Goal: Task Accomplishment & Management: Complete application form

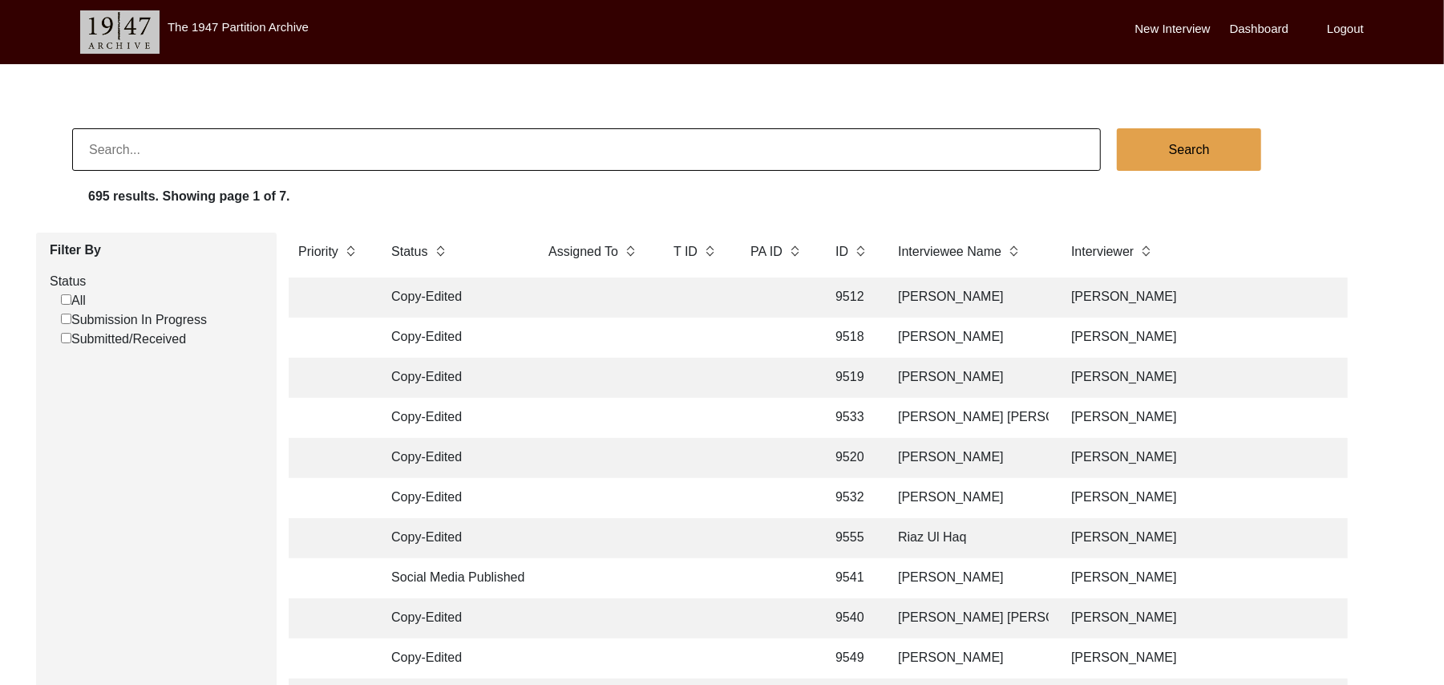
click at [65, 316] on input "Submission In Progress" at bounding box center [66, 319] width 10 height 10
checkbox input "false"
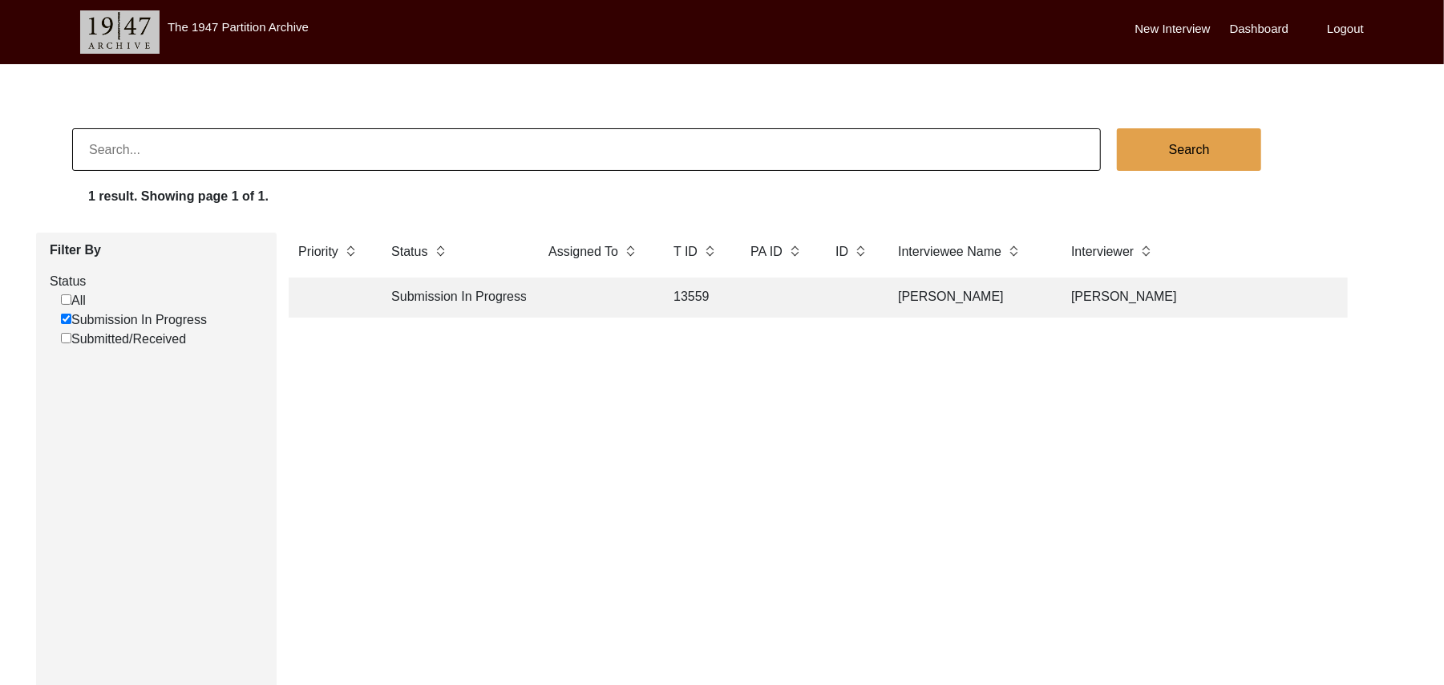
click at [690, 289] on td "13559" at bounding box center [696, 297] width 64 height 40
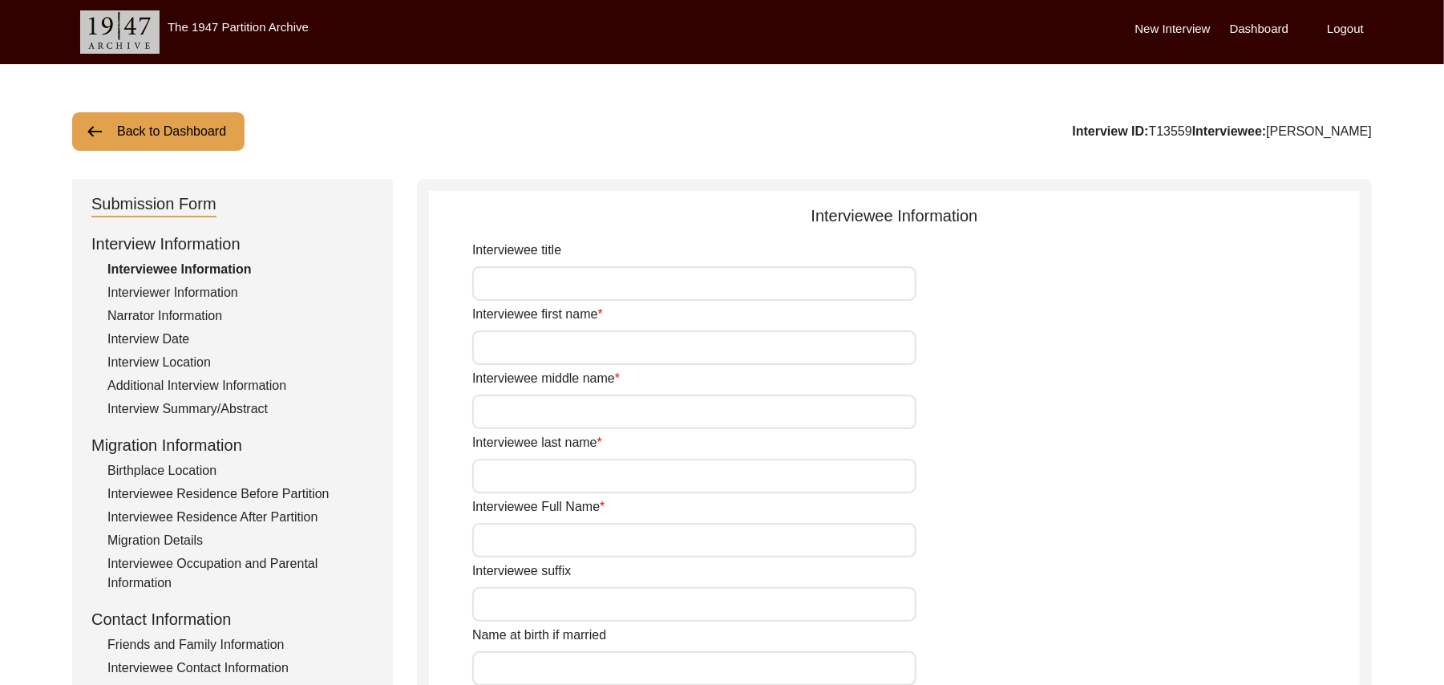
type input "Mr"
type input "Nazir"
type input "[PERSON_NAME]"
type input "N/A"
type input "[PERSON_NAME]"
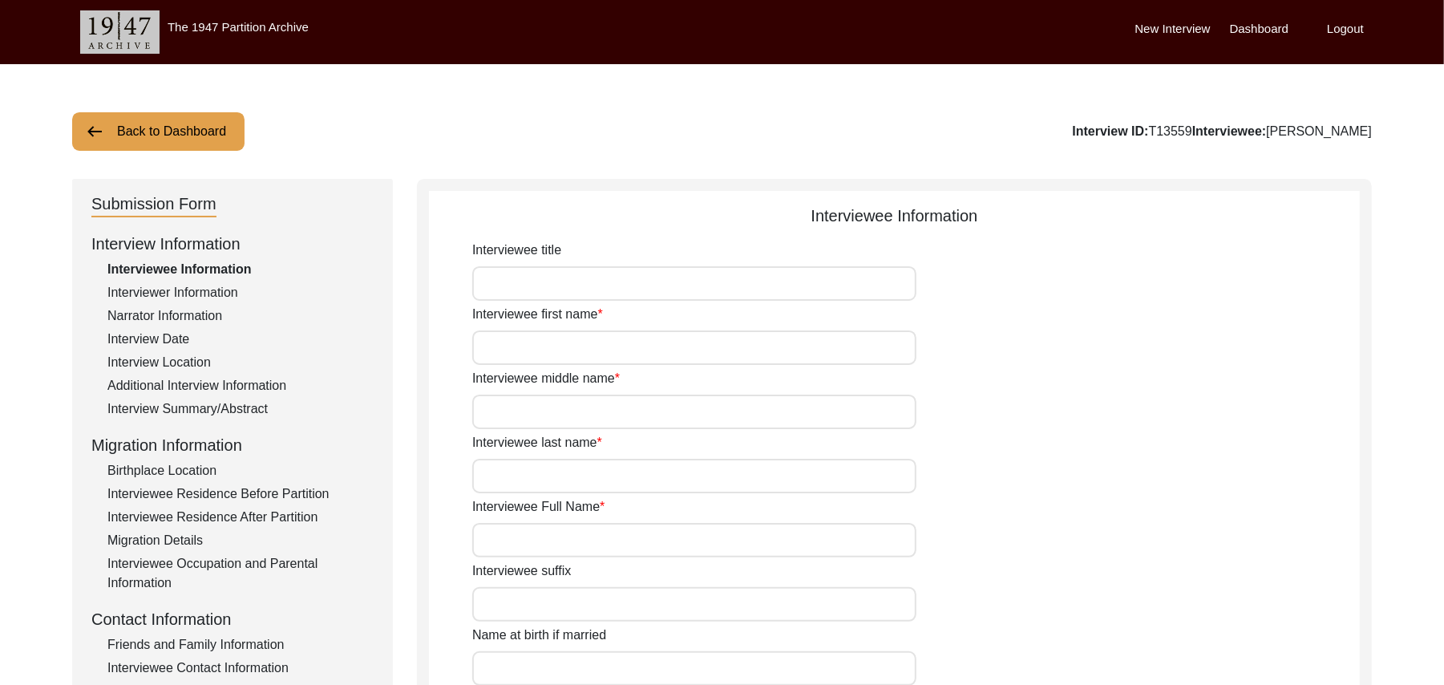
type input "N/A"
type input "[PERSON_NAME]"
type input "1935"
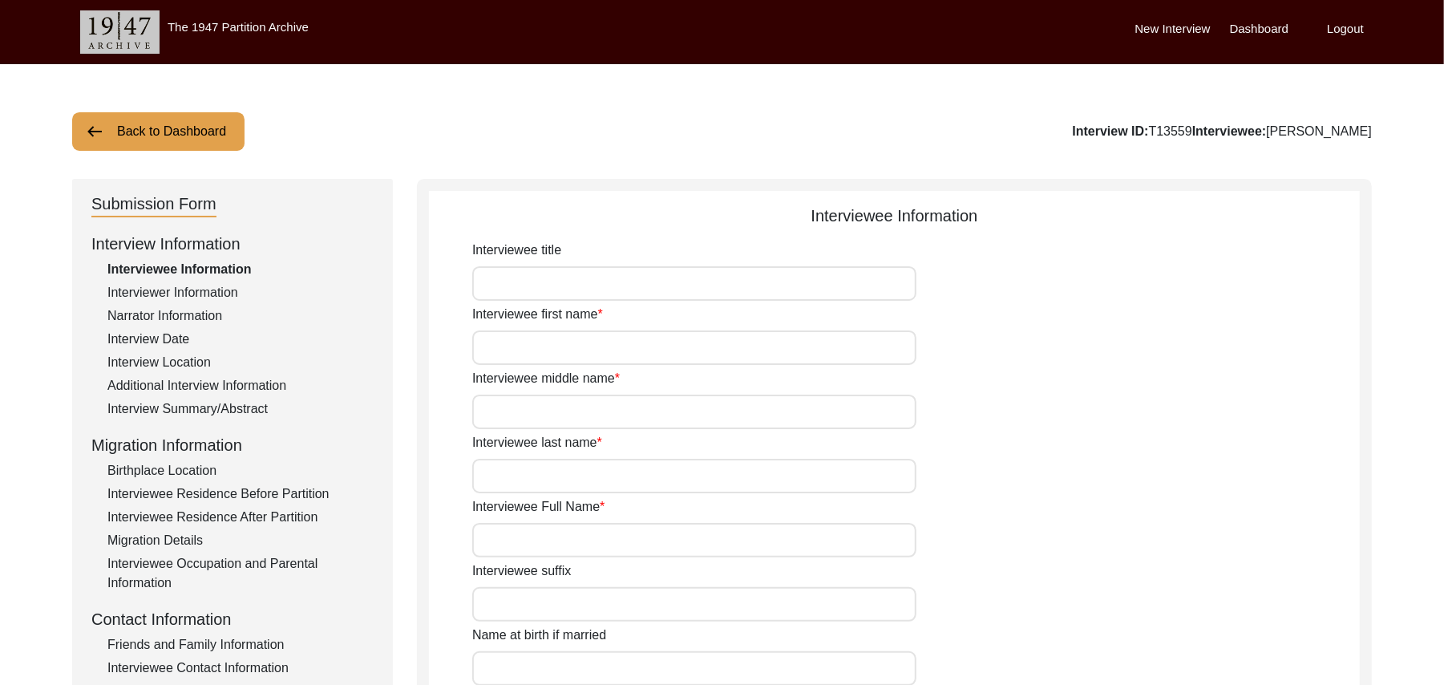
type input "90 Years"
type input "[DEMOGRAPHIC_DATA]"
type input "N/A"
type textarea "N/A"
type input "Punjabi"
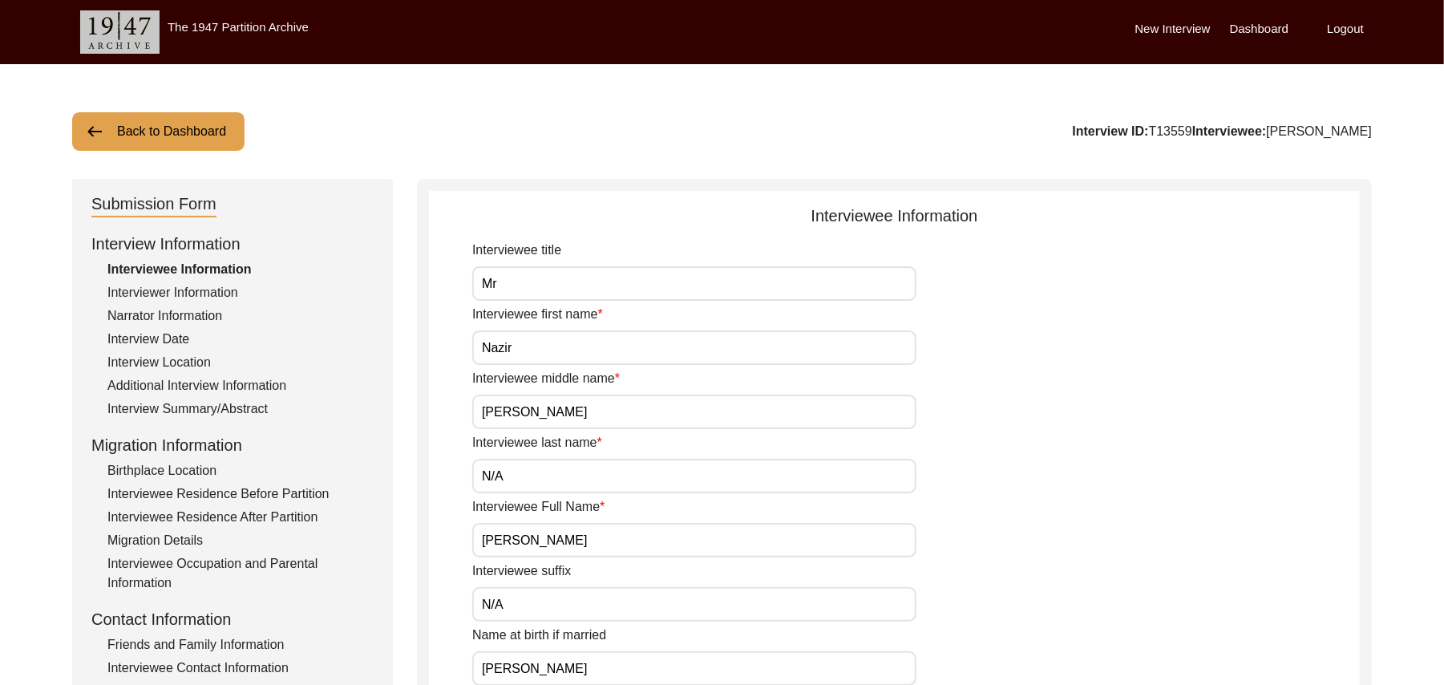
type input "Malwai"
type input "[DEMOGRAPHIC_DATA]"
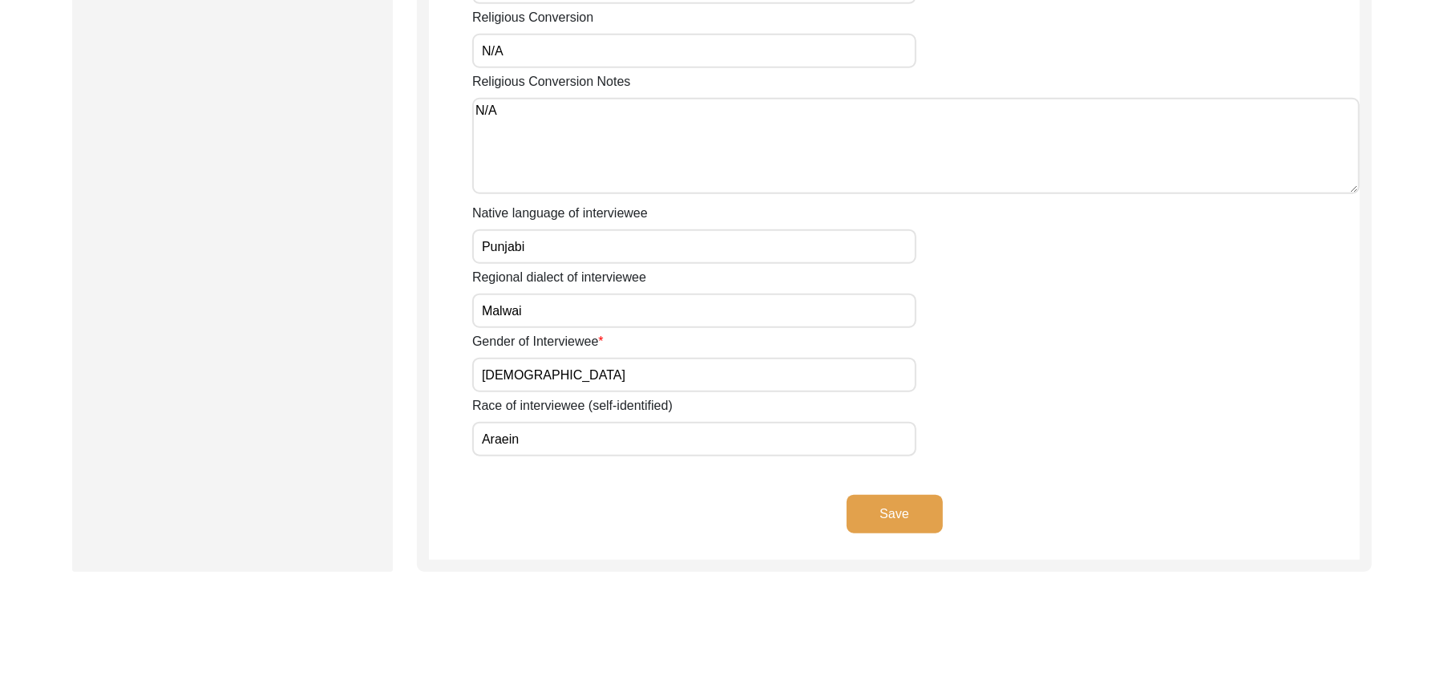
scroll to position [1113, 0]
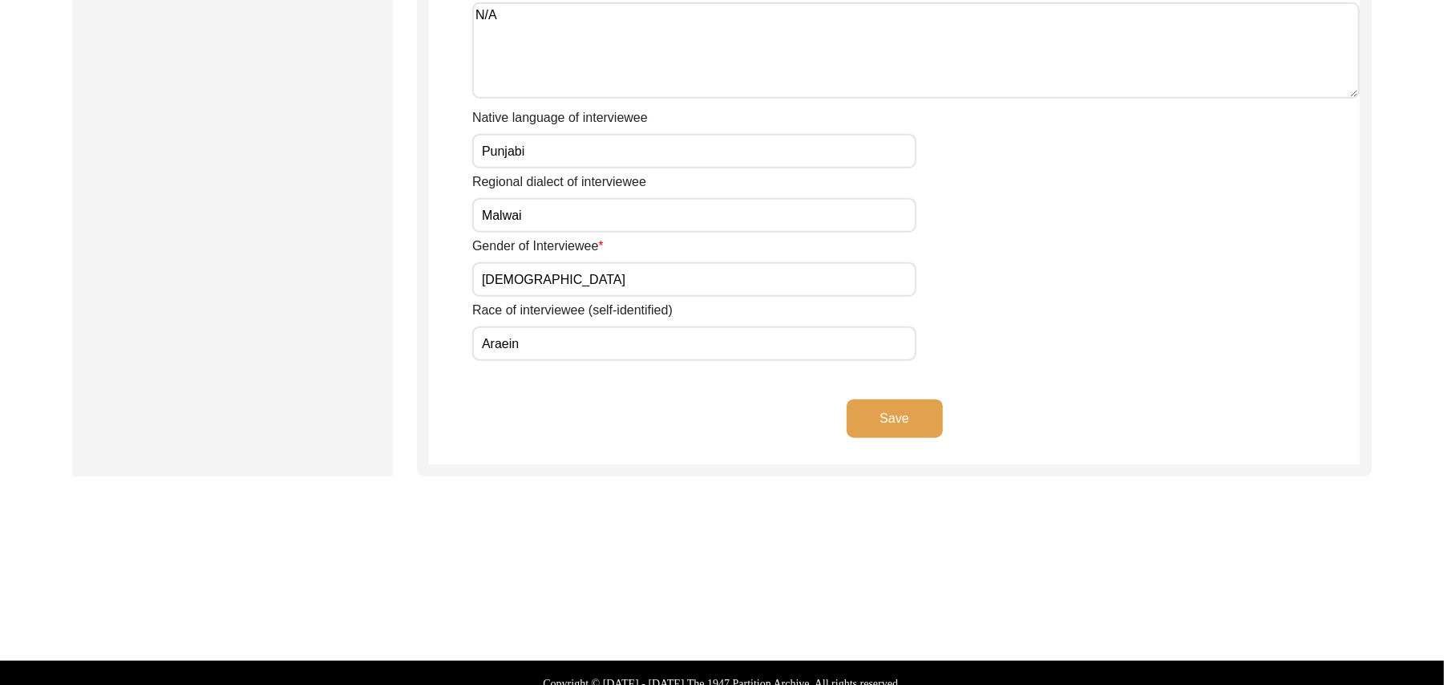
click at [577, 334] on input "Araein" at bounding box center [694, 343] width 444 height 34
type input "[PERSON_NAME]"
drag, startPoint x: 499, startPoint y: 325, endPoint x: 480, endPoint y: 377, distance: 55.6
click at [917, 399] on button "Save" at bounding box center [895, 418] width 96 height 38
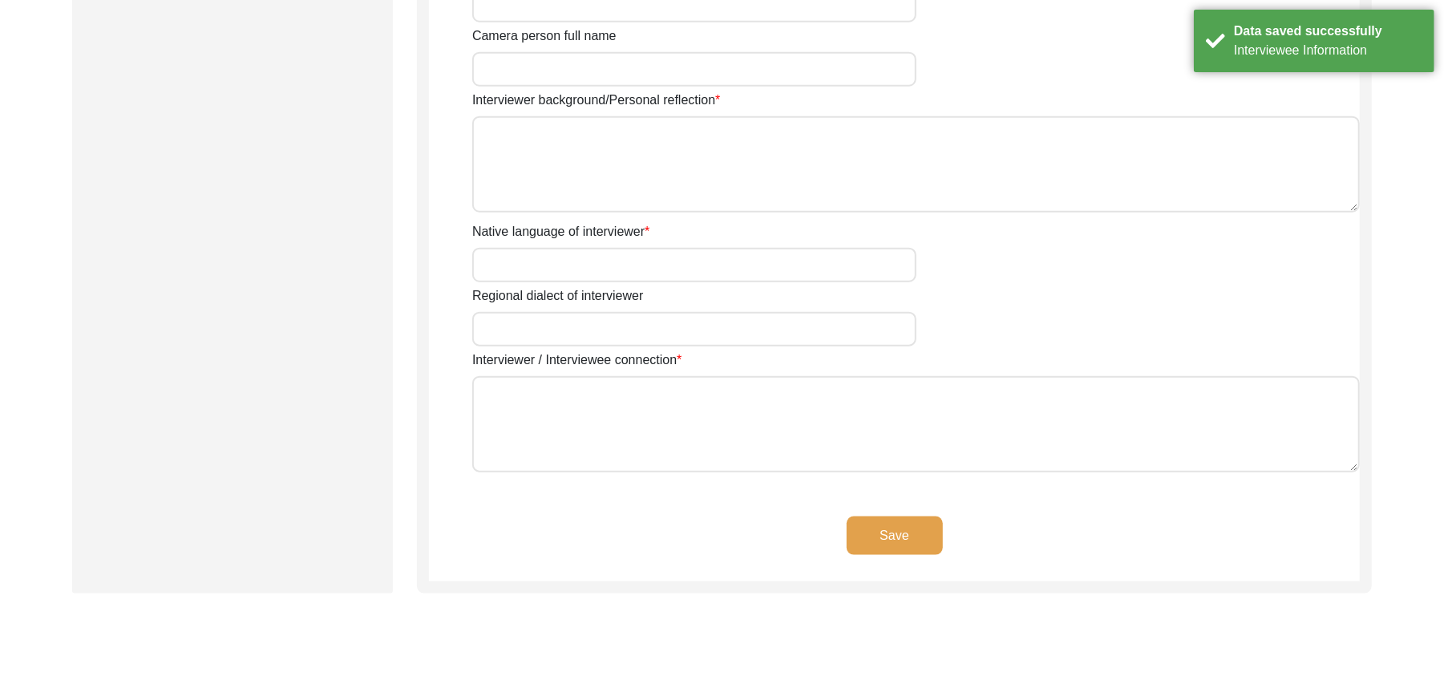
type input "Mr"
type input "[DEMOGRAPHIC_DATA]"
type input "[PERSON_NAME]"
type input "N/A"
type input "[PERSON_NAME]"
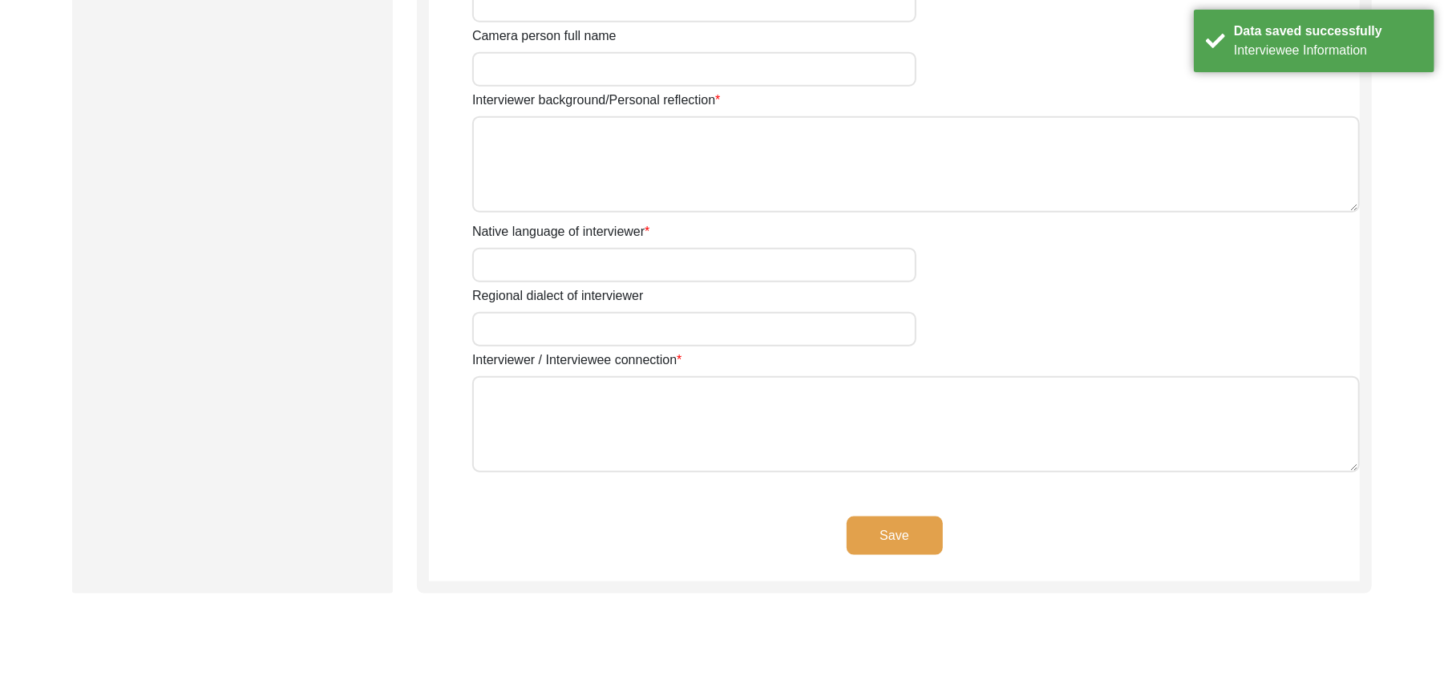
type input "[DEMOGRAPHIC_DATA]"
type input "[DATE]"
type input "[GEOGRAPHIC_DATA], [GEOGRAPHIC_DATA], [GEOGRAPHIC_DATA]"
type input "Retired Govt Servant"
type input "Mr"
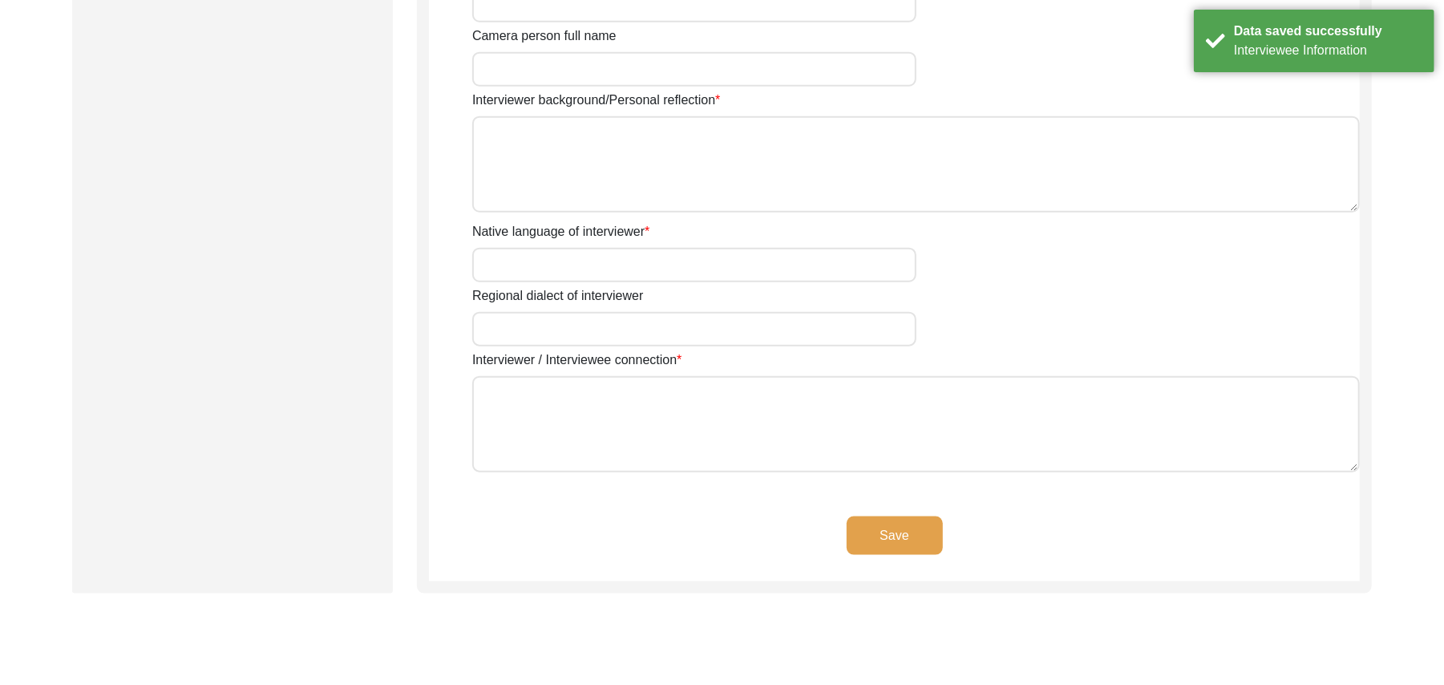
type input "[DEMOGRAPHIC_DATA]"
type input "[PERSON_NAME]"
type input "N/A"
type input "[PERSON_NAME]"
type textarea "A graduate in the subjects of education and [DEMOGRAPHIC_DATA] history."
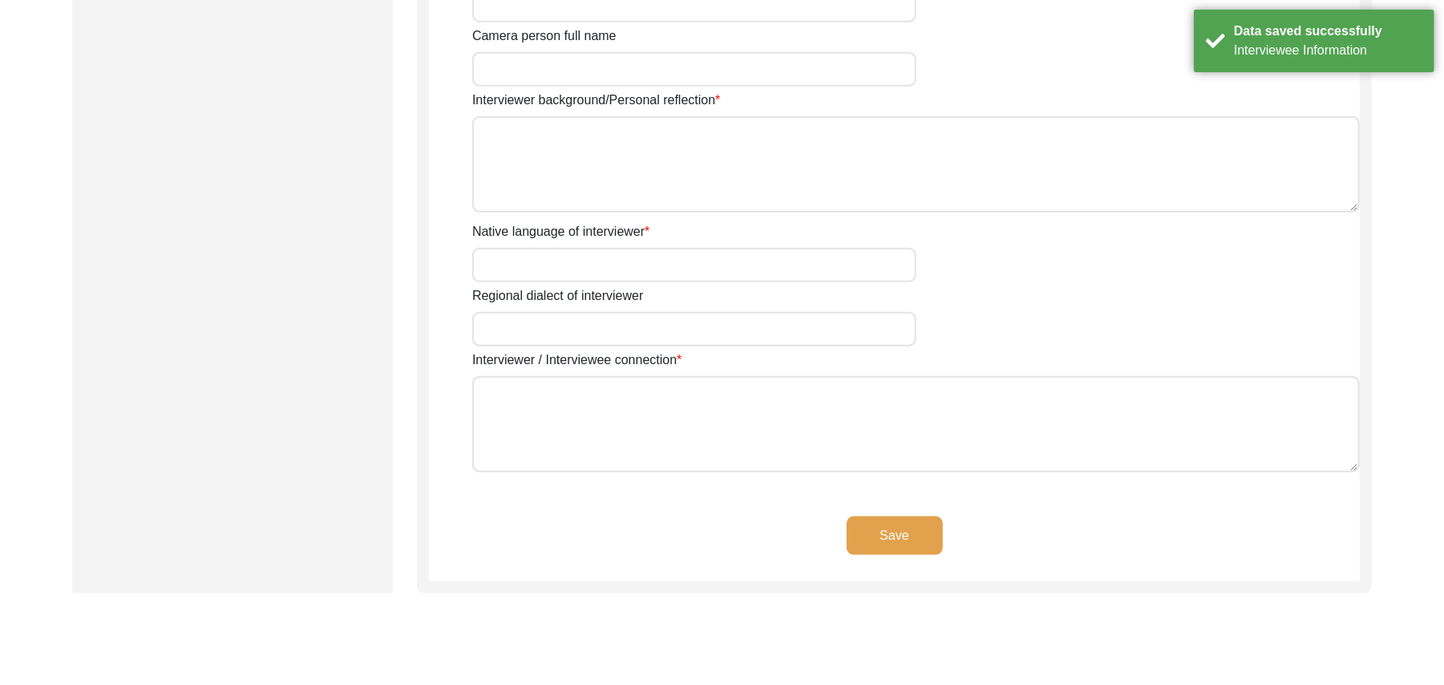
type input "Punjabi"
type input "Malwai"
type textarea "N/A"
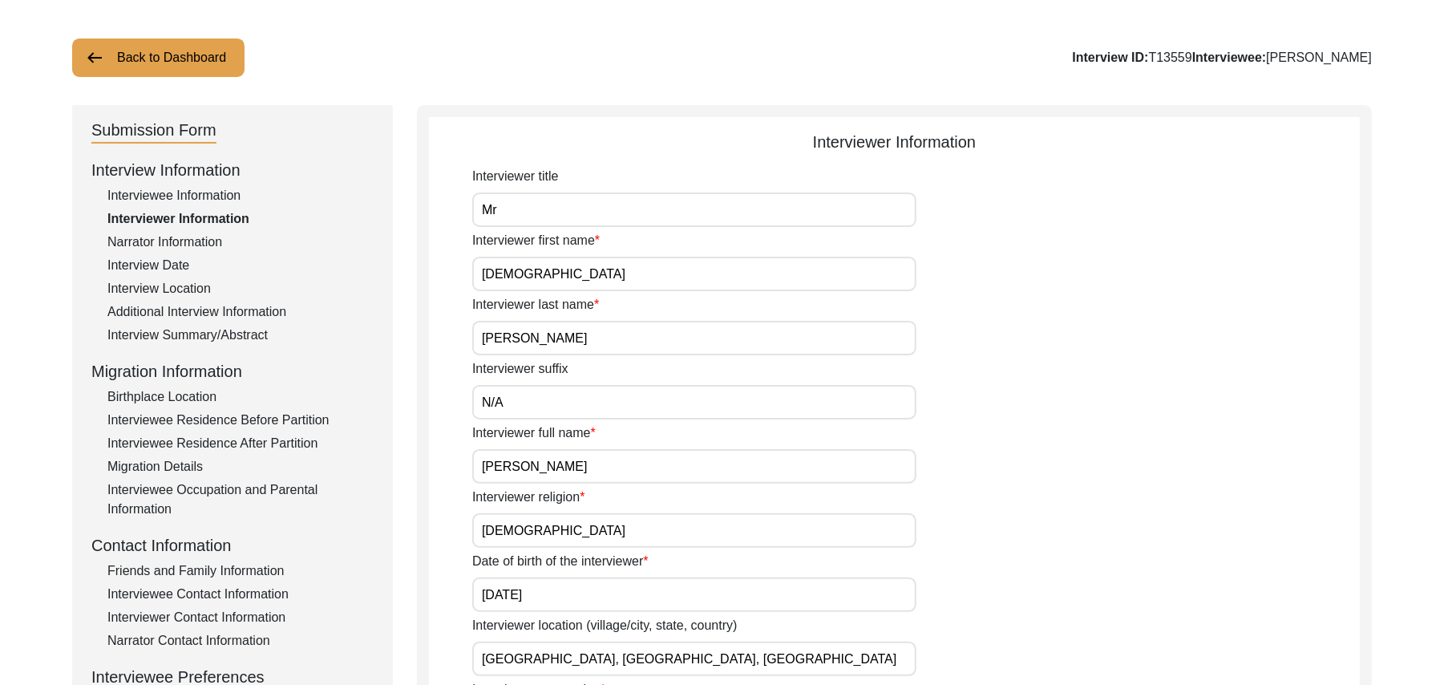
scroll to position [0, 0]
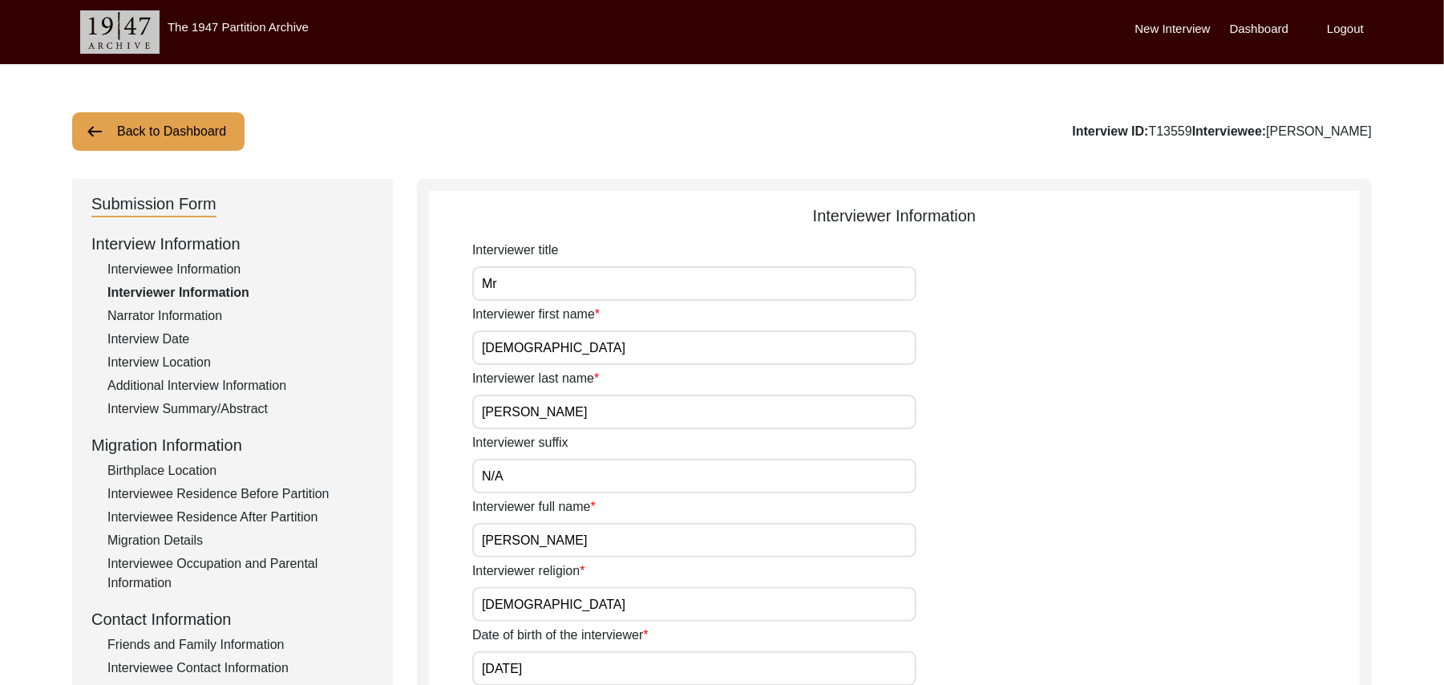
click at [218, 268] on div "Interviewee Information" at bounding box center [240, 269] width 266 height 19
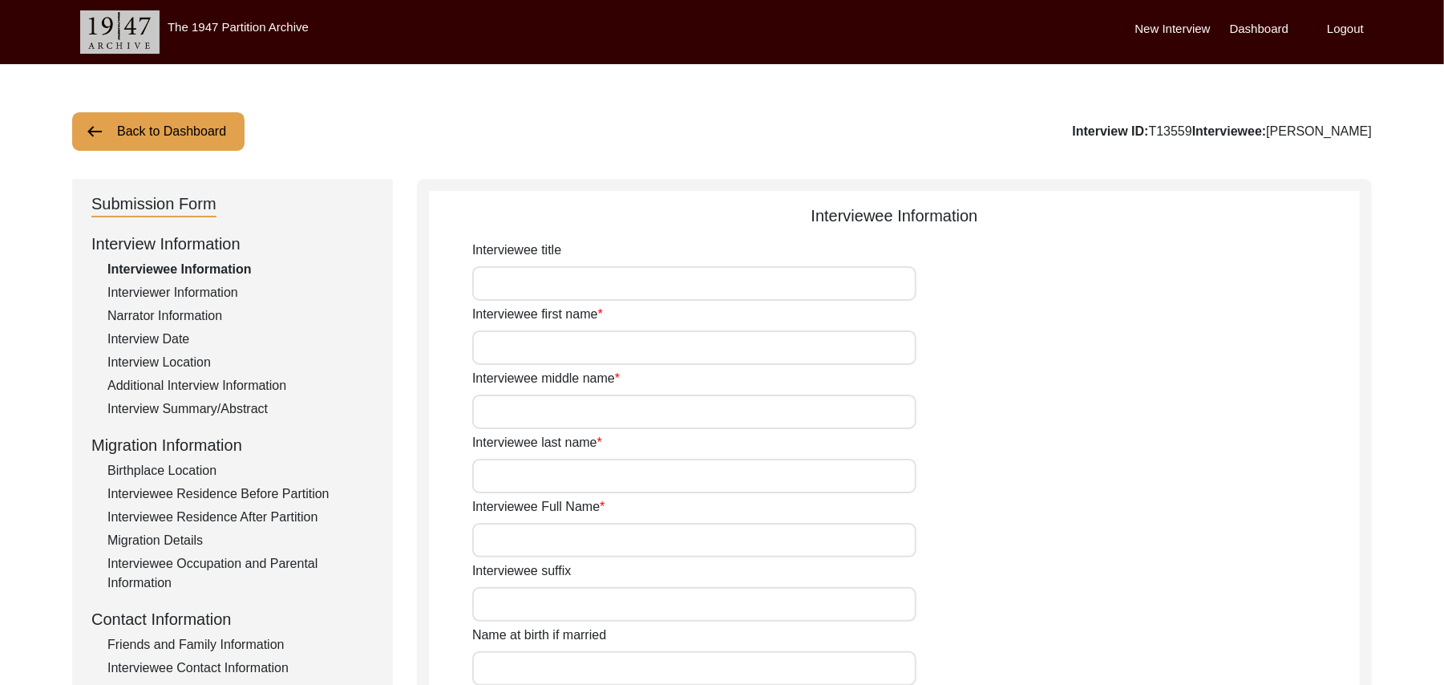
type input "Mr"
type input "Nazir"
type input "[PERSON_NAME]"
type input "N/A"
type input "[PERSON_NAME]"
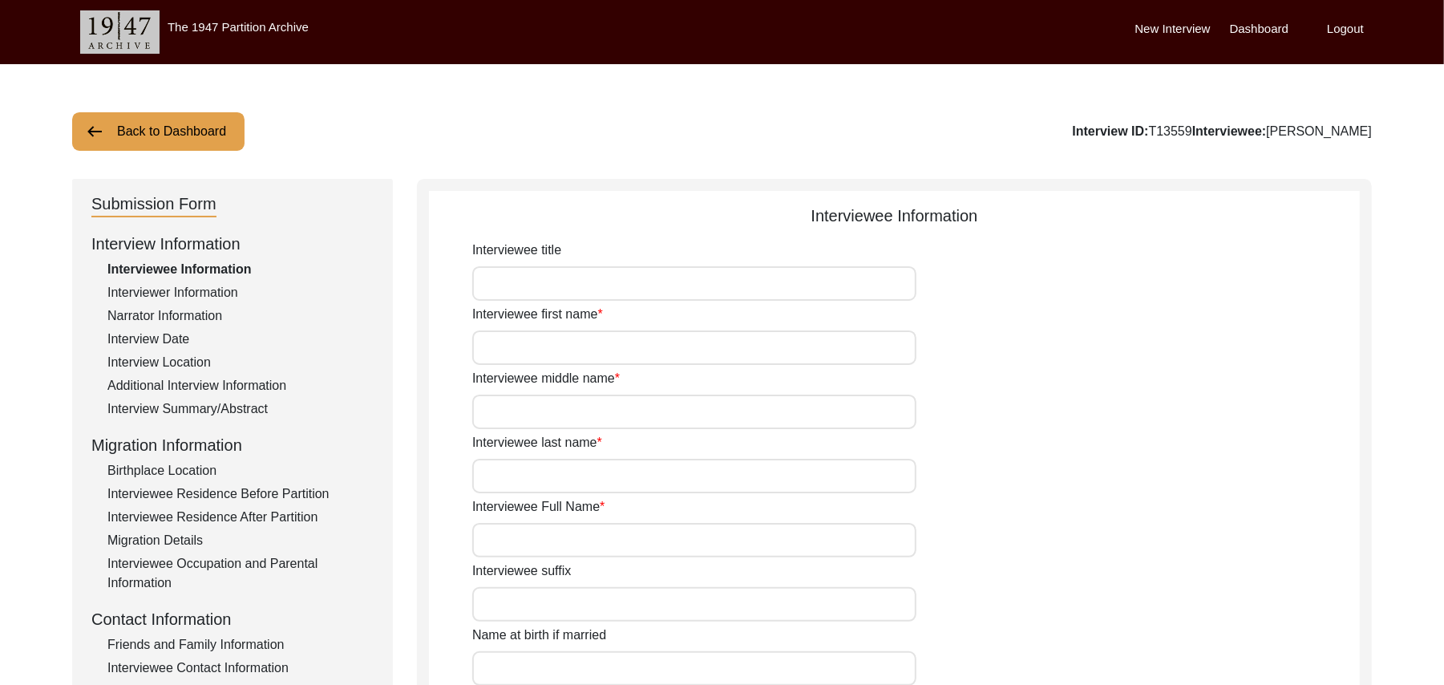
type input "N/A"
type input "[PERSON_NAME]"
type input "1935"
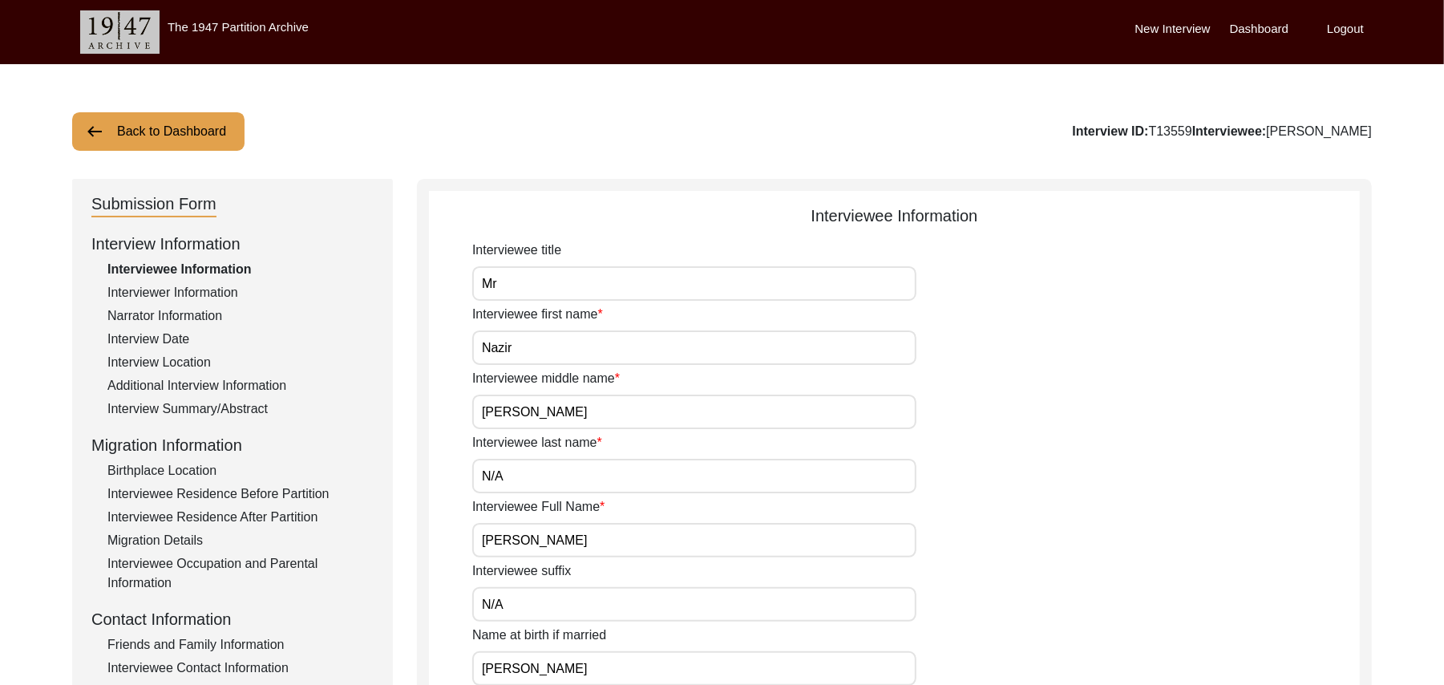
type input "90 Years"
type input "[DEMOGRAPHIC_DATA]"
type input "N/A"
type textarea "N/A"
type input "Punjabi"
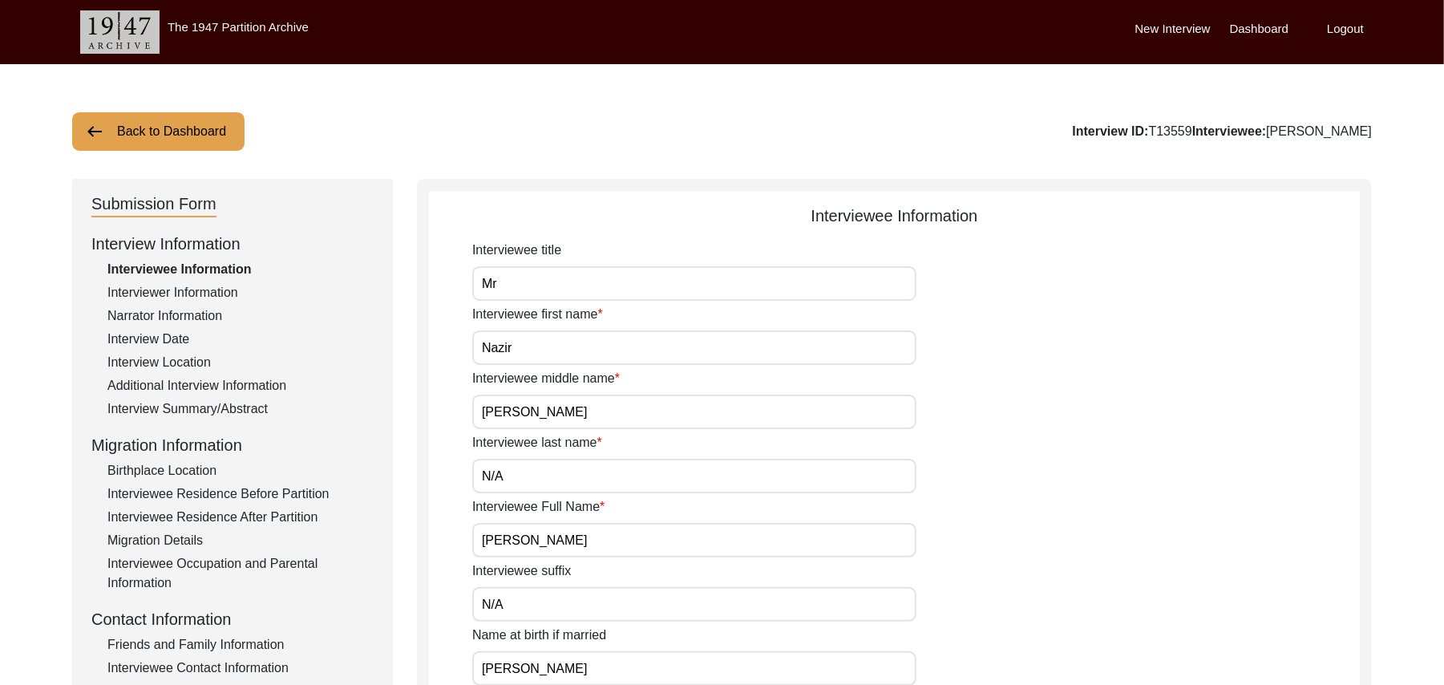
type input "Malwai"
type input "[DEMOGRAPHIC_DATA]"
type input "[PERSON_NAME]"
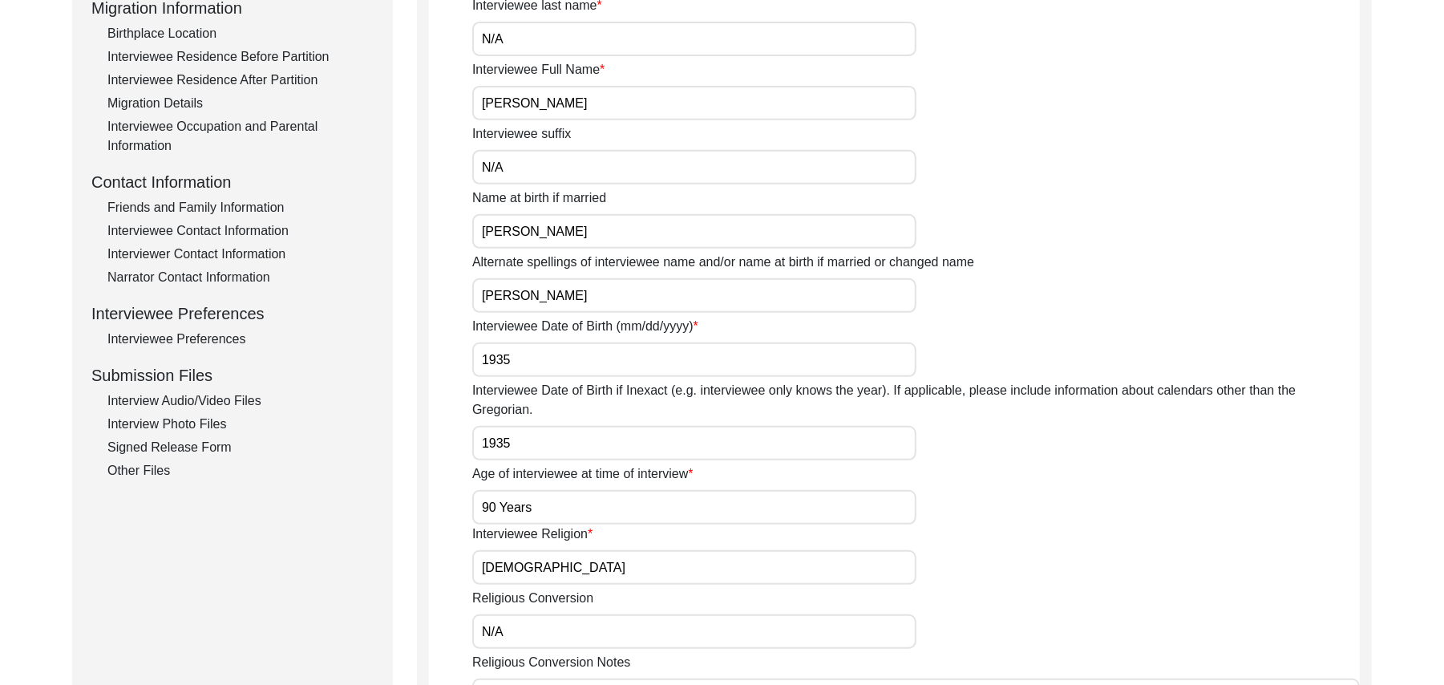
scroll to position [431, 0]
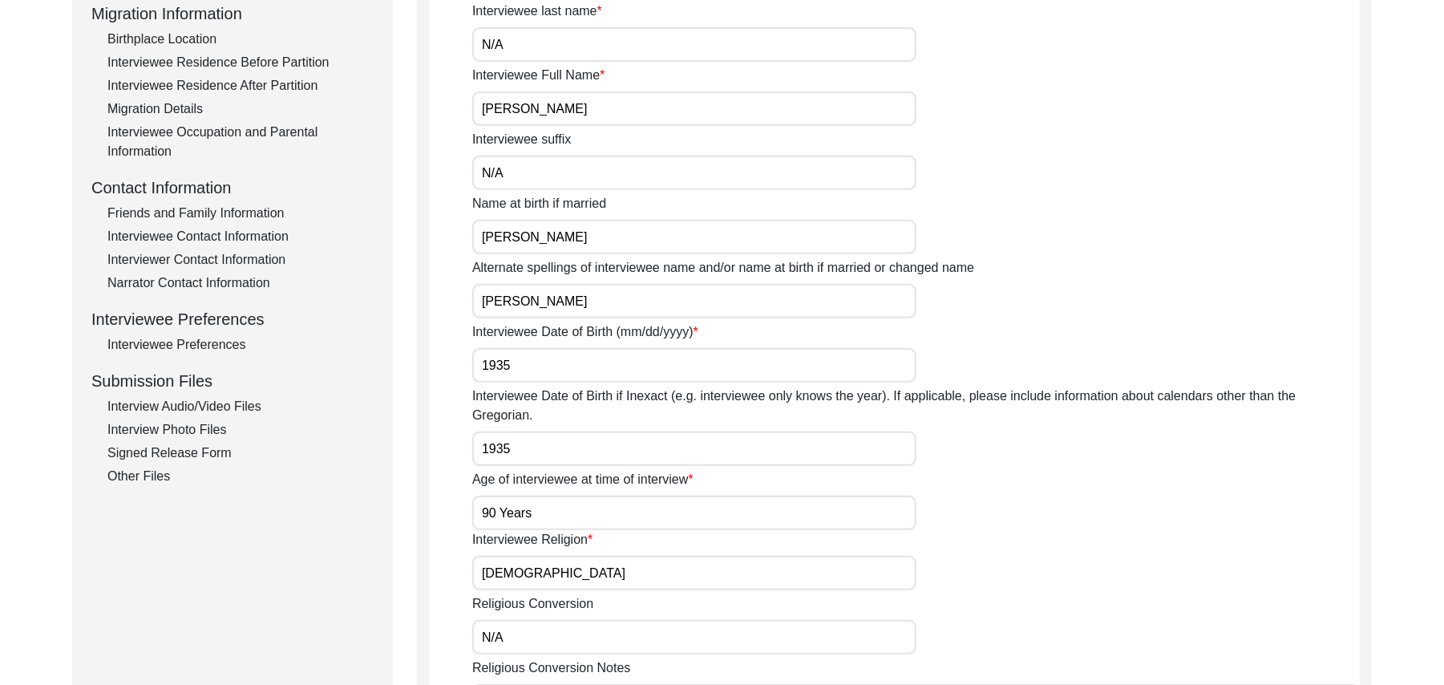
click at [515, 364] on input "1935" at bounding box center [694, 365] width 444 height 34
type input "1933"
click at [512, 431] on input "1935" at bounding box center [694, 448] width 444 height 34
type input "1933"
click at [492, 496] on input "90 Years" at bounding box center [694, 513] width 444 height 34
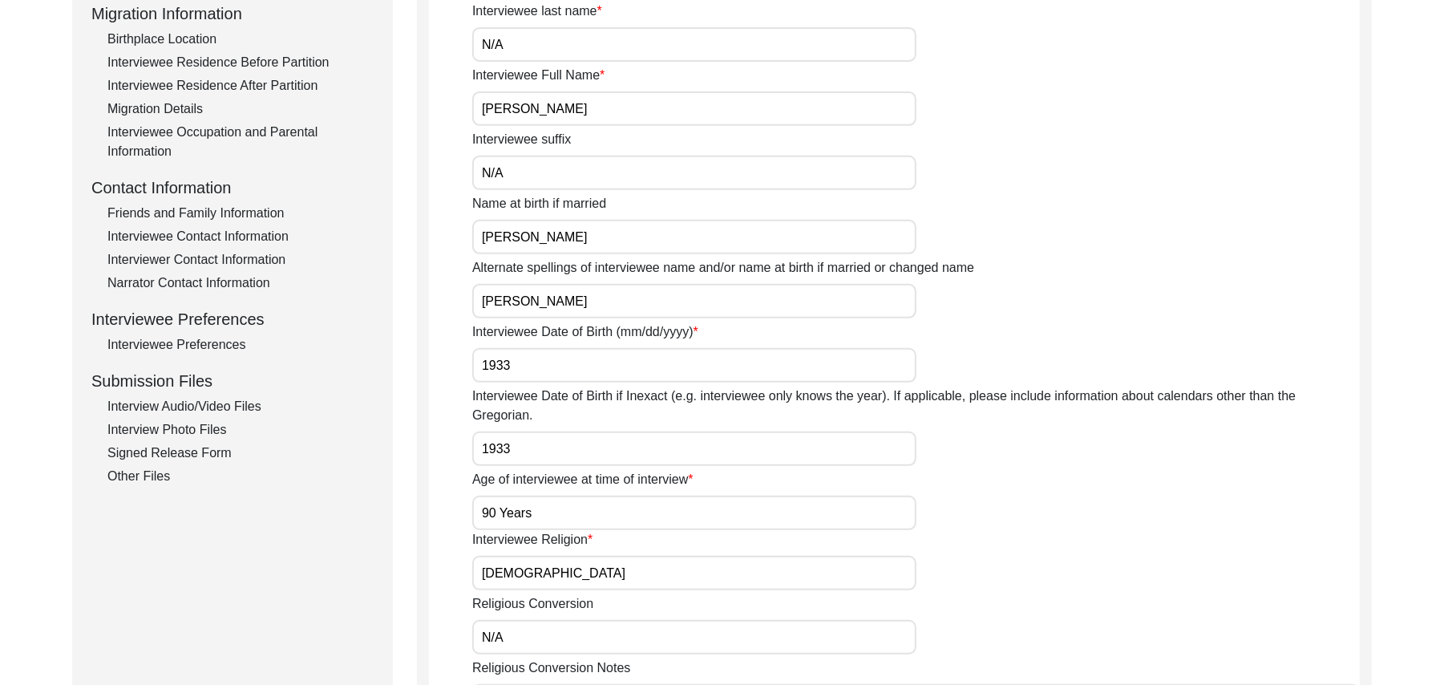
click at [496, 496] on input "90 Years" at bounding box center [694, 513] width 444 height 34
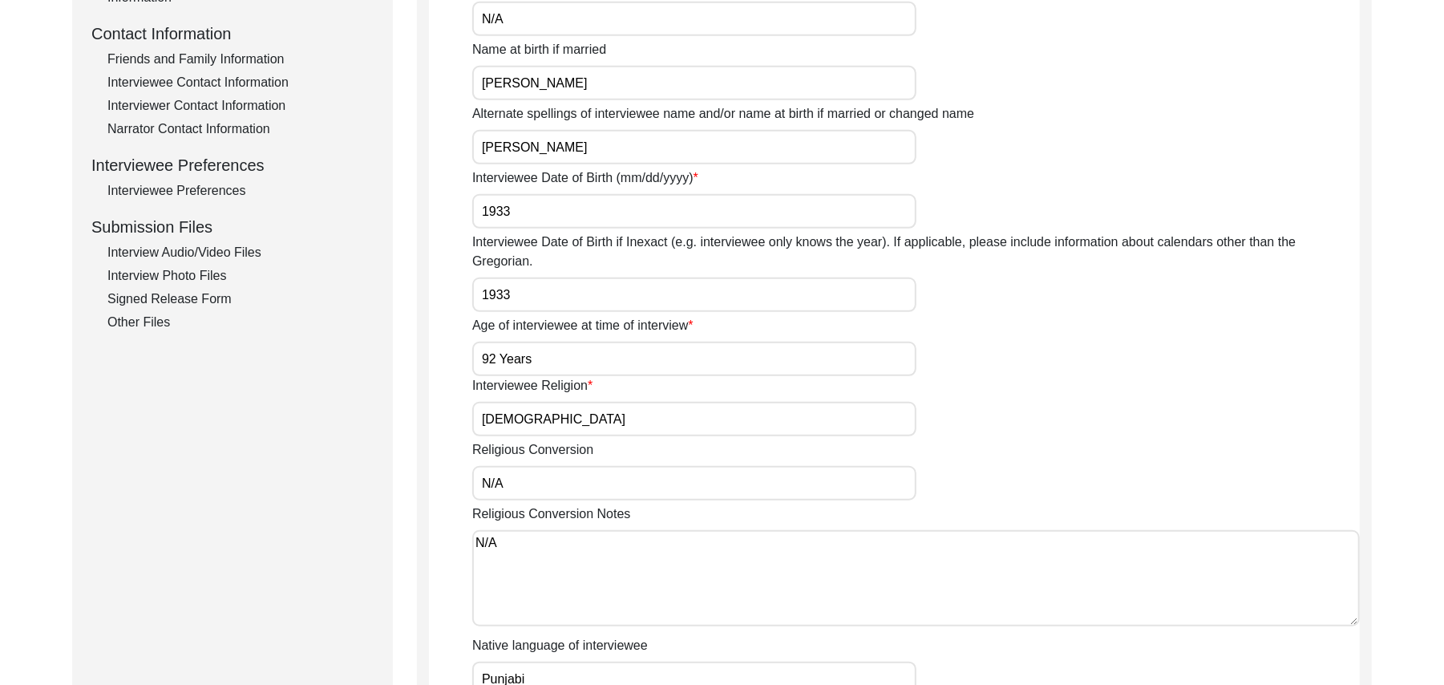
scroll to position [1113, 0]
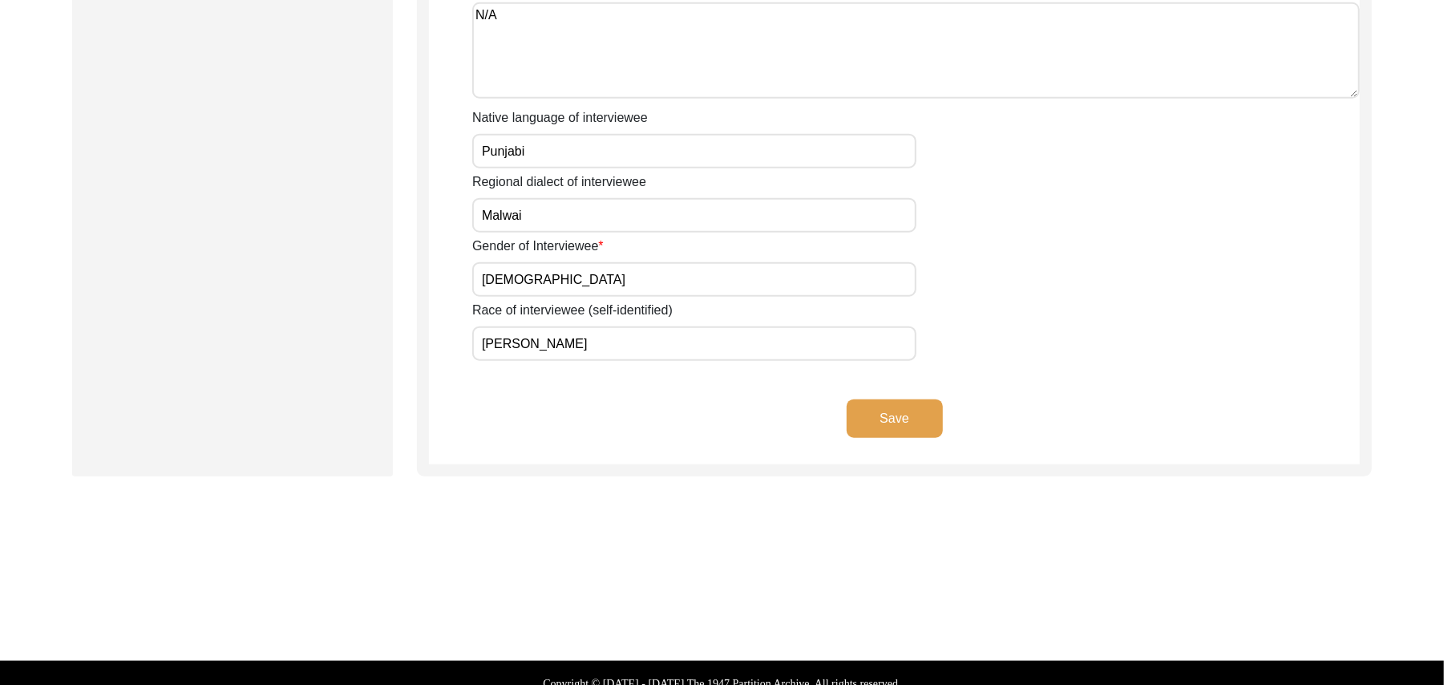
type input "92 Years"
click at [909, 399] on button "Save" at bounding box center [895, 418] width 96 height 38
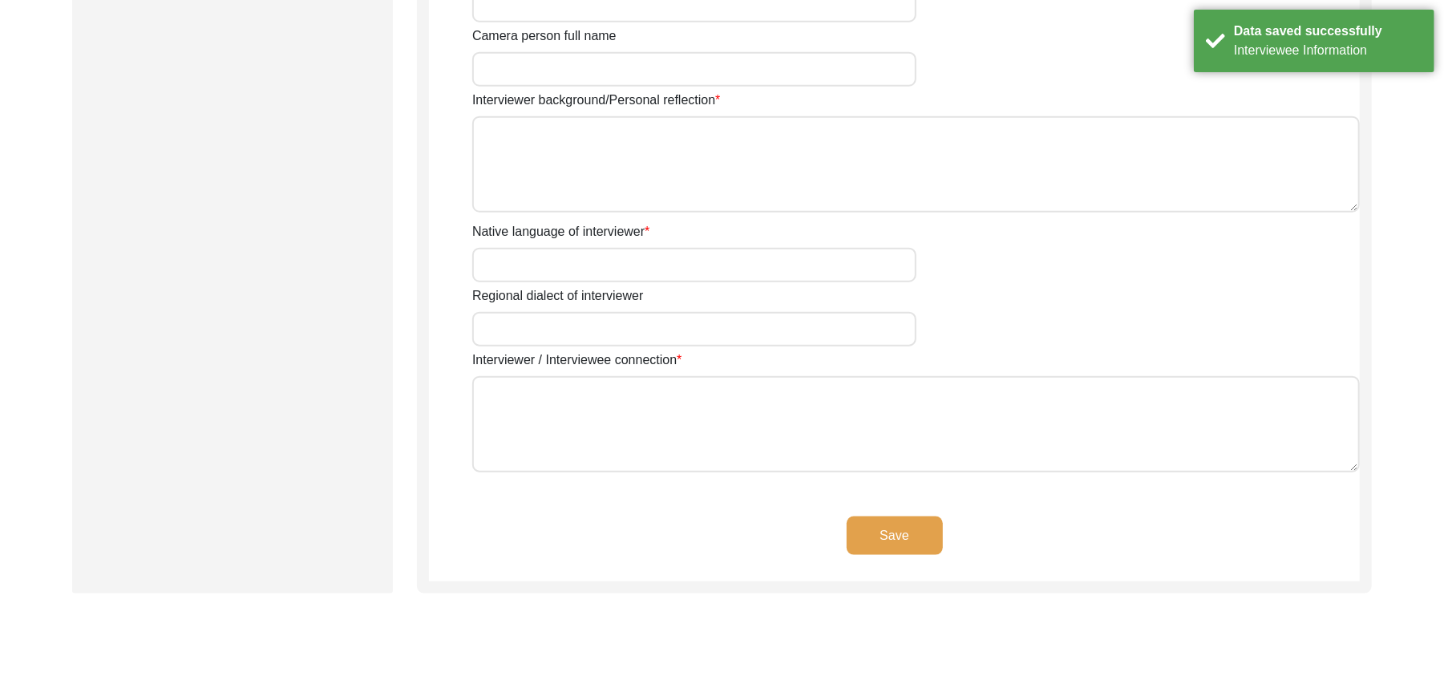
type input "Mr"
type input "[DEMOGRAPHIC_DATA]"
type input "[PERSON_NAME]"
type input "N/A"
type input "[PERSON_NAME]"
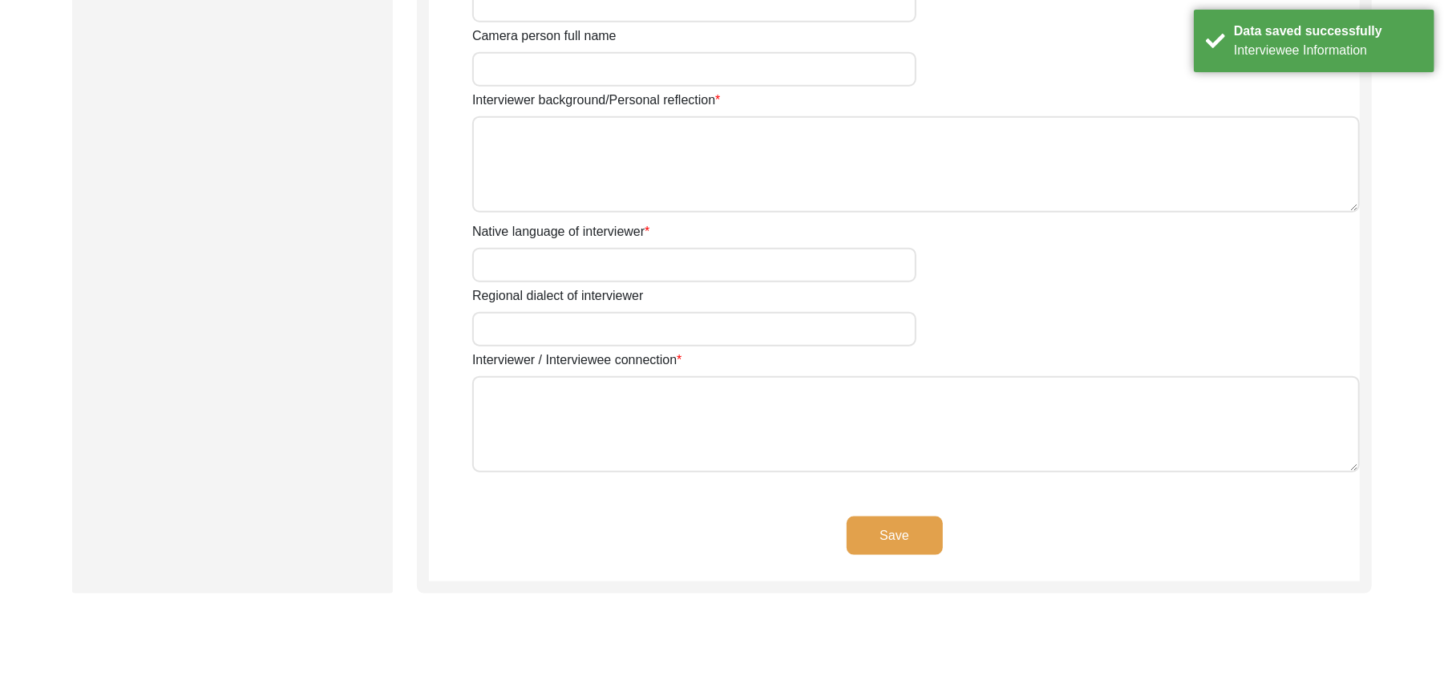
type input "[DEMOGRAPHIC_DATA]"
type input "[DATE]"
type input "[GEOGRAPHIC_DATA], [GEOGRAPHIC_DATA], [GEOGRAPHIC_DATA]"
type input "Retired Govt Servant"
type input "Mr"
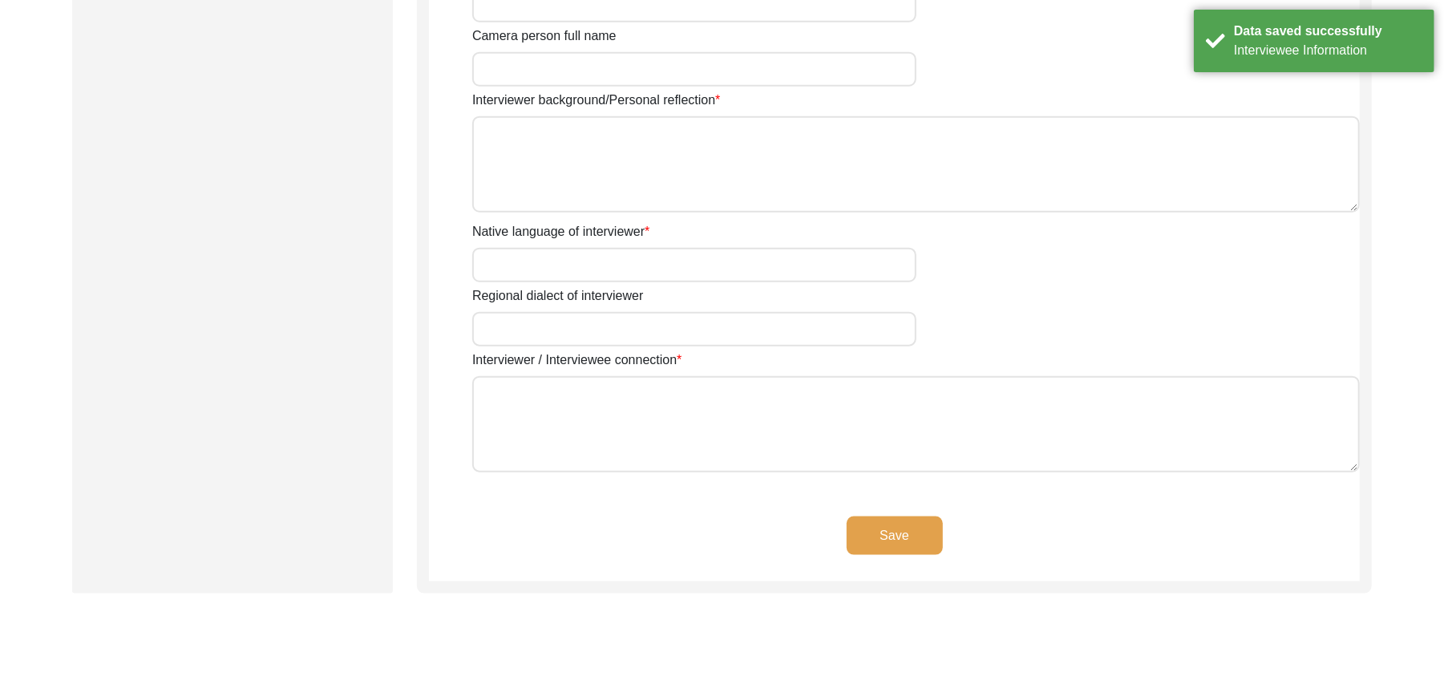
type input "[DEMOGRAPHIC_DATA]"
type input "[PERSON_NAME]"
type input "N/A"
type input "[PERSON_NAME]"
type textarea "A graduate in the subjects of education and [DEMOGRAPHIC_DATA] history."
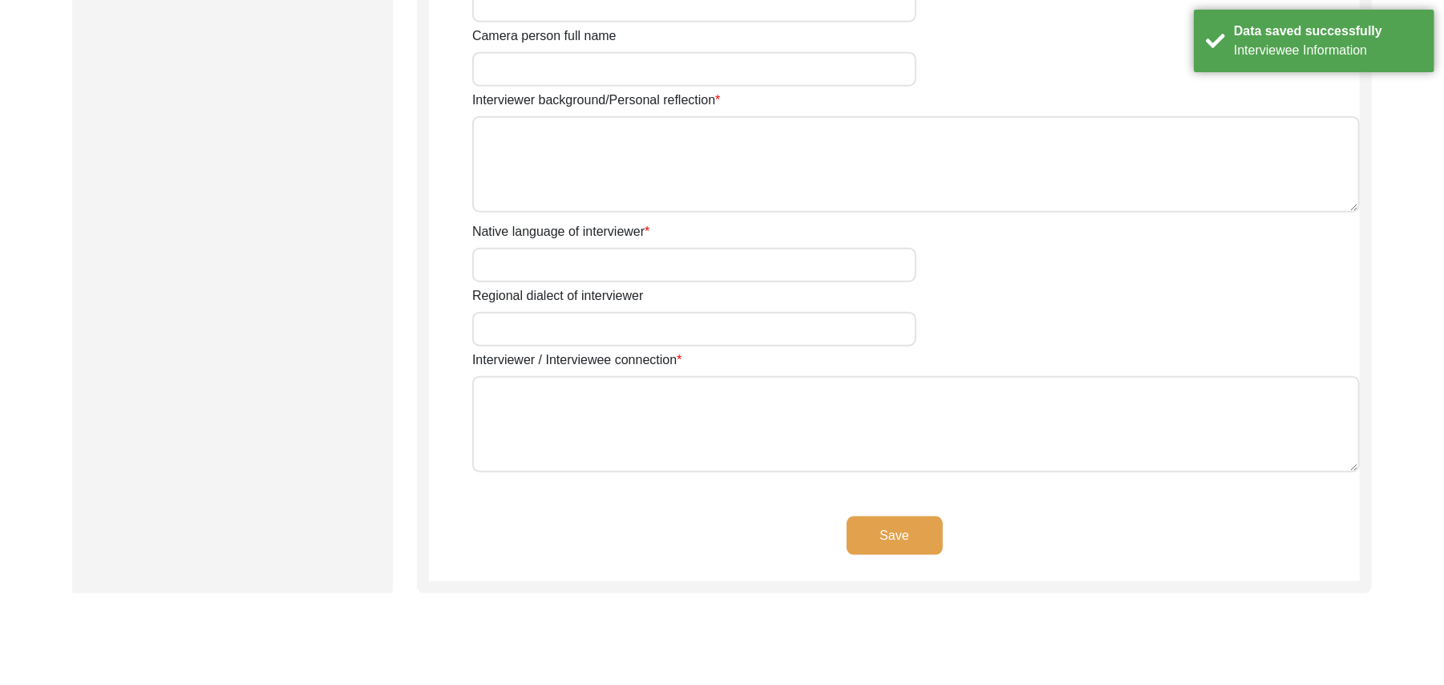
type input "Punjabi"
type input "Malwai"
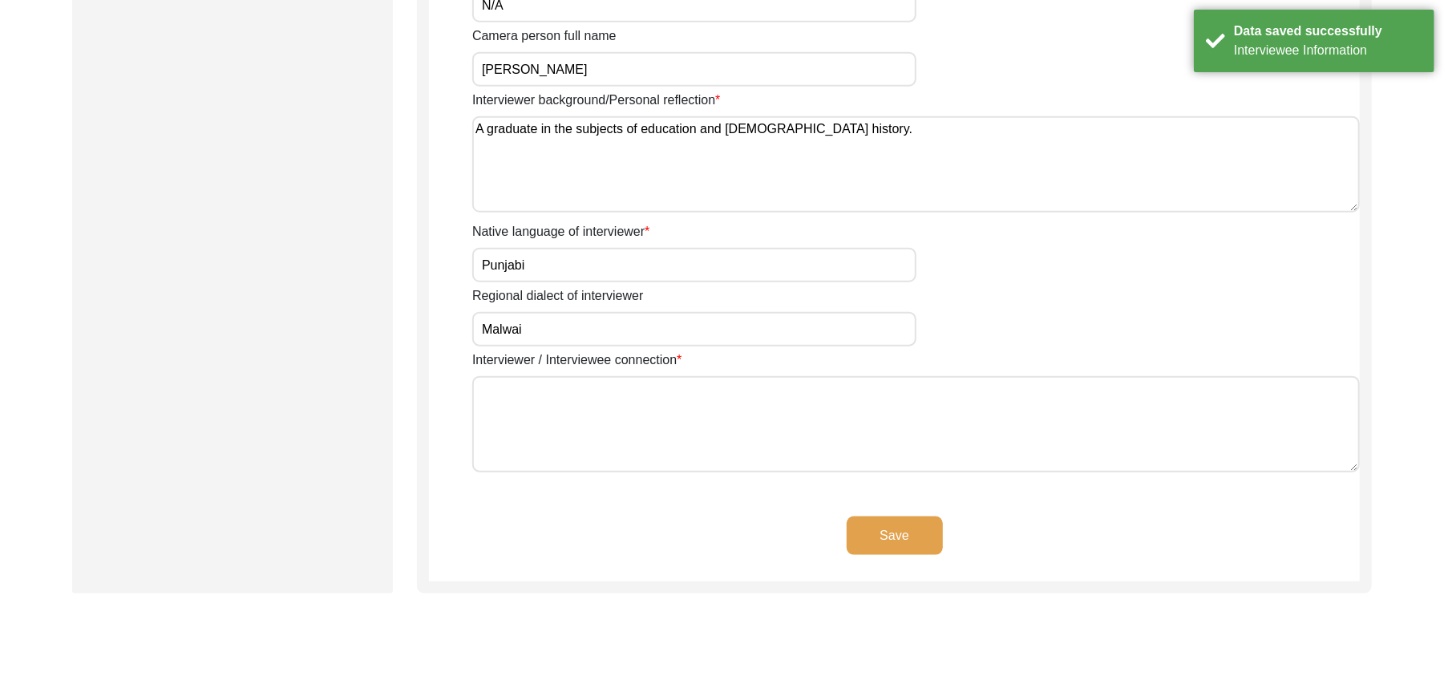
type textarea "N/A"
click at [903, 533] on button "Save" at bounding box center [895, 535] width 96 height 38
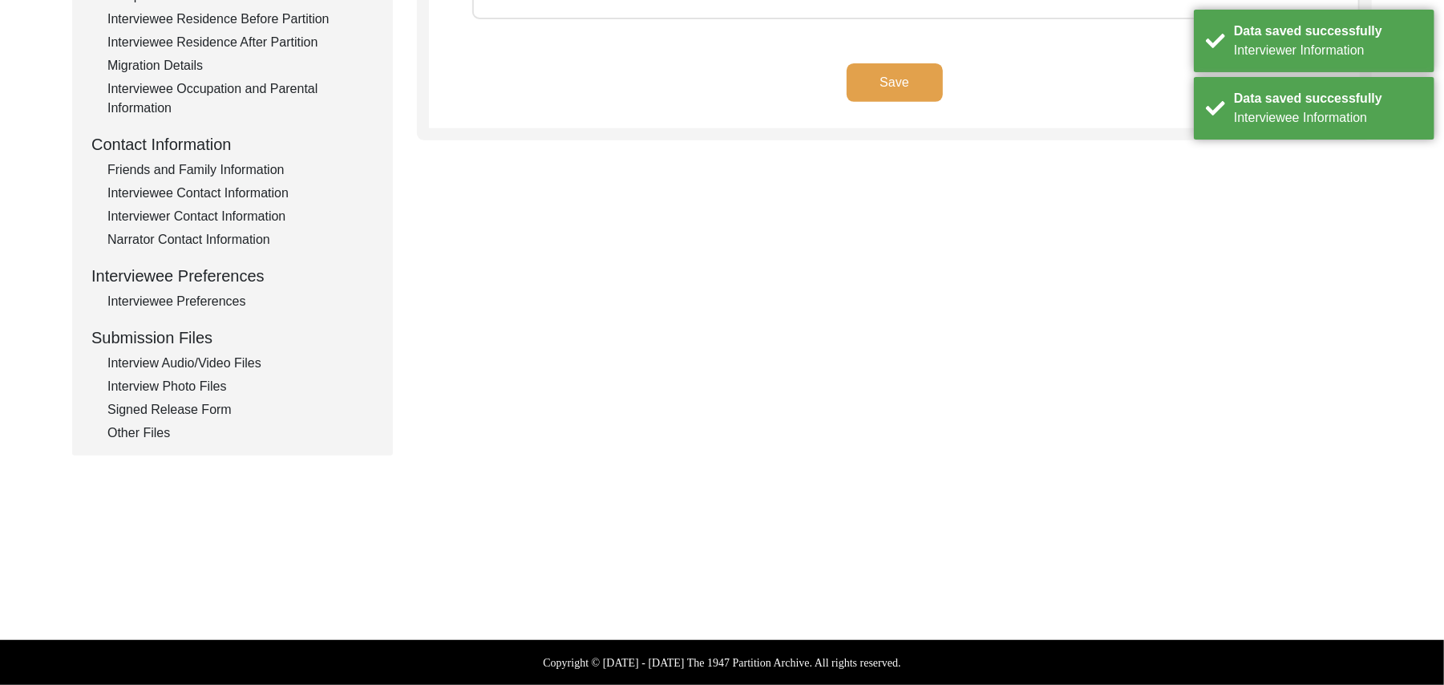
scroll to position [473, 0]
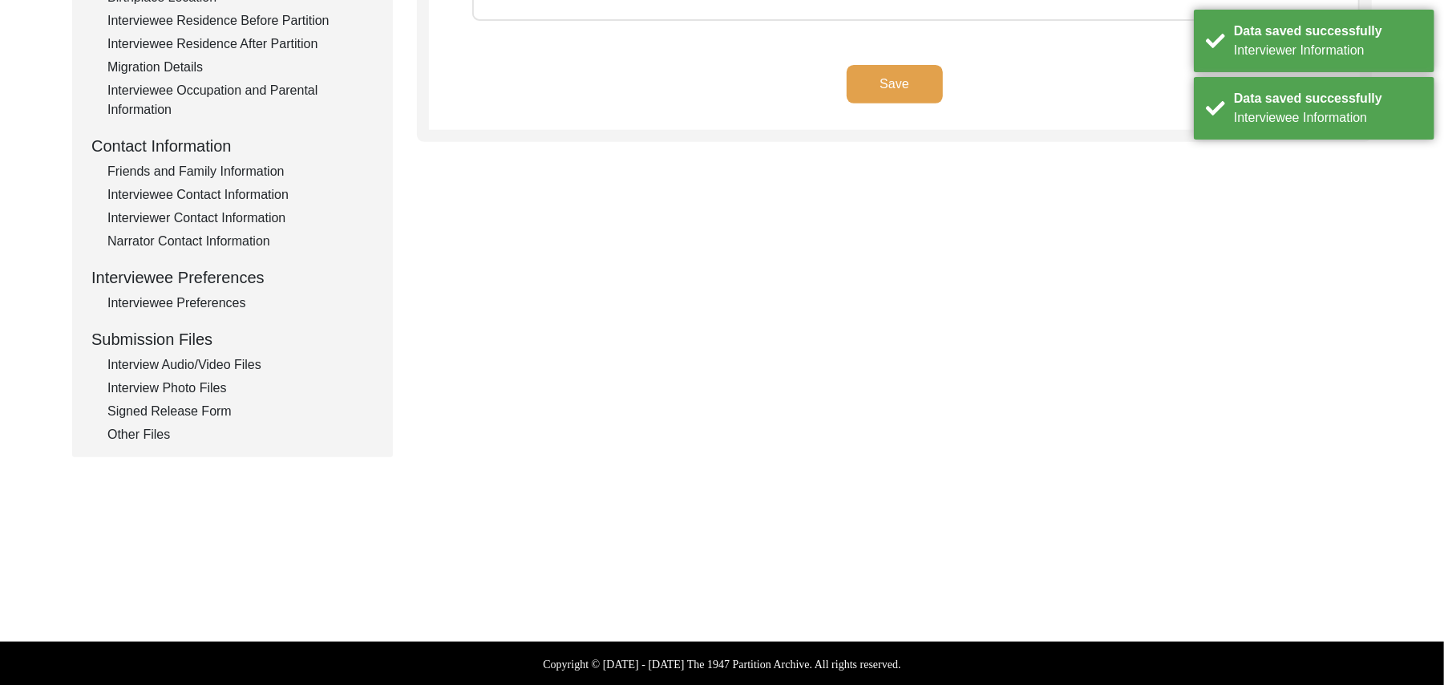
type textarea "N/A"
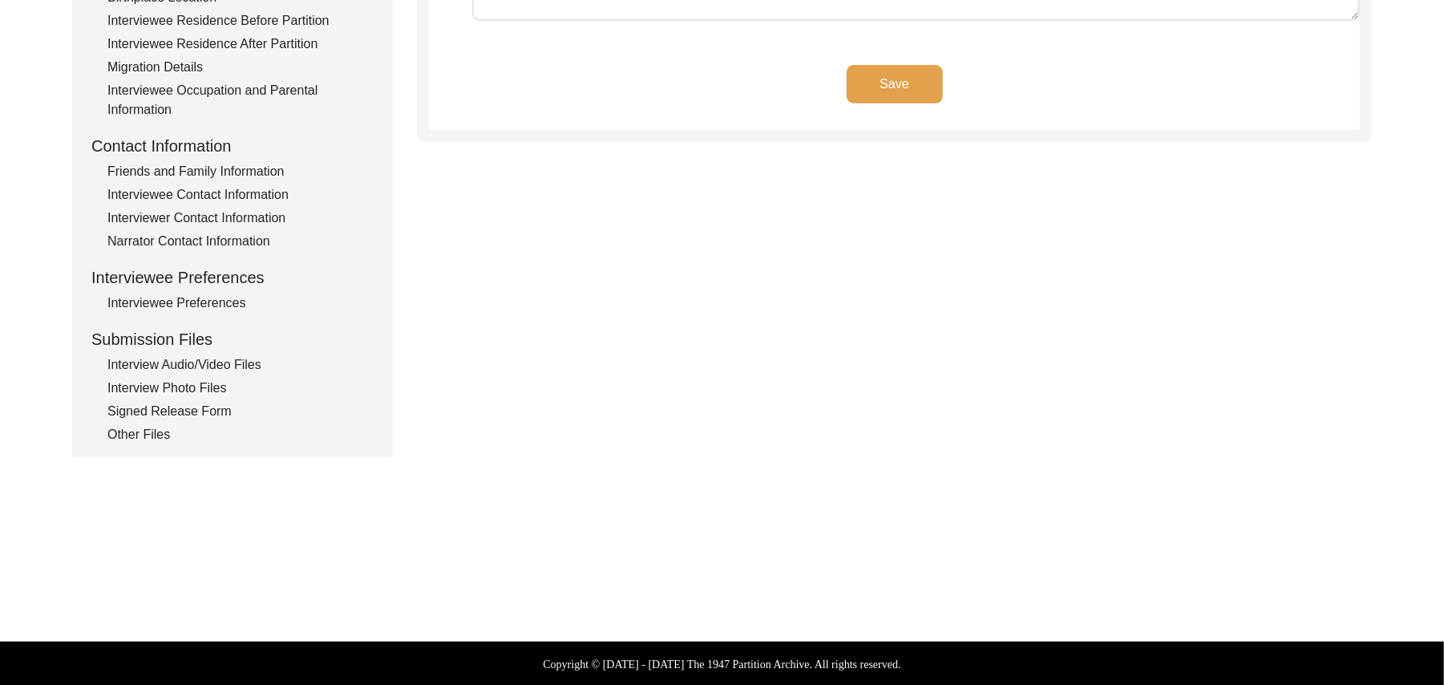
click at [295, 83] on div "Interviewee Occupation and Parental Information" at bounding box center [240, 100] width 266 height 38
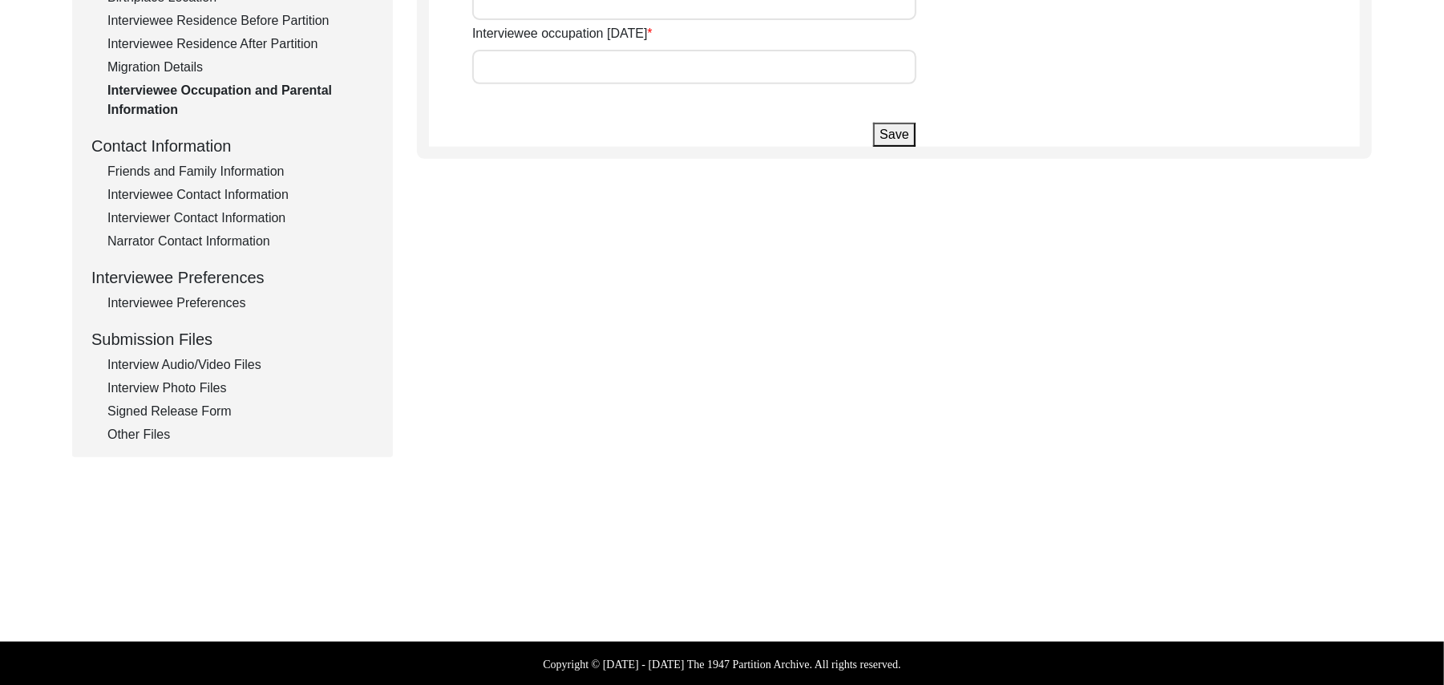
type input "[PERSON_NAME]"
type input "add"
type input "student"
type input "Farmer"
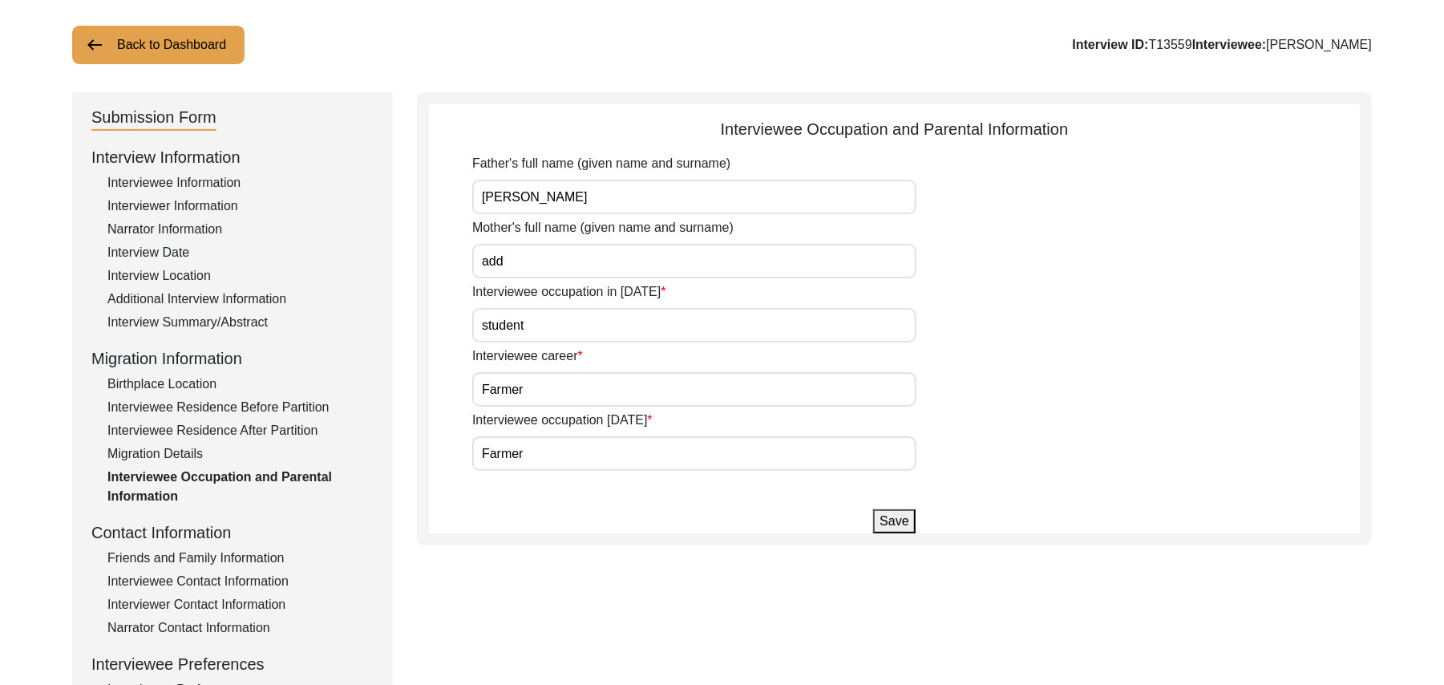
scroll to position [88, 0]
click at [553, 266] on input "add" at bounding box center [694, 259] width 444 height 34
type input "a"
type input "Hajira"
click at [885, 516] on button "Save" at bounding box center [894, 520] width 42 height 24
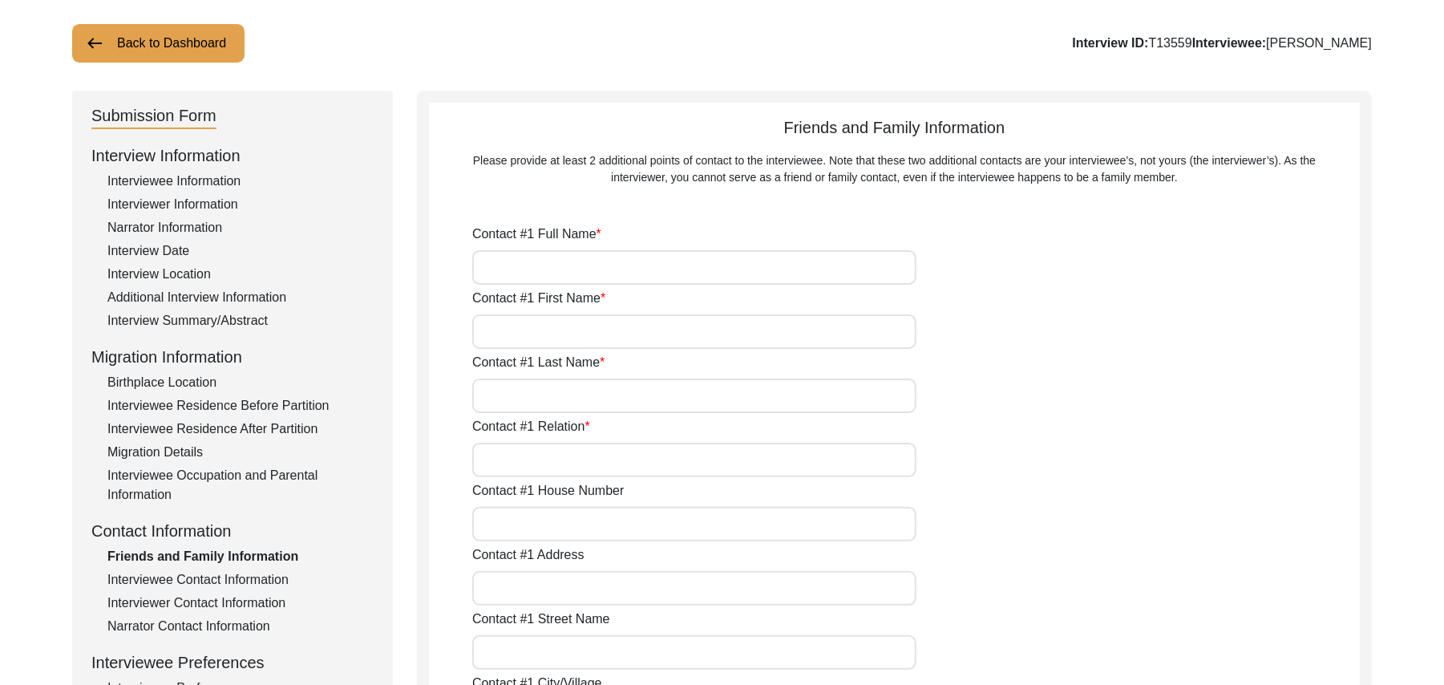
type input "[PERSON_NAME]"
type input "Farooq"
type input "Azam"
type input "Grandson"
type input "170"
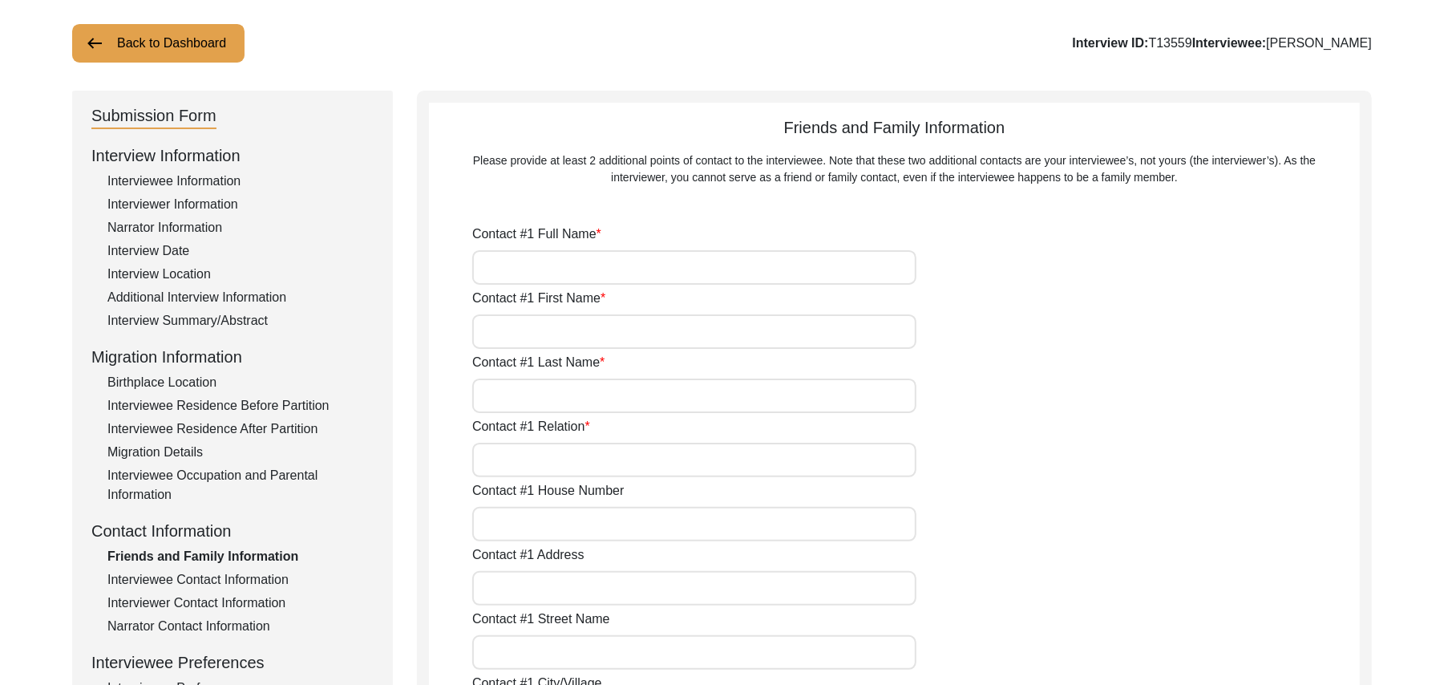
type input "Chak 390JB"
type input "N/A"
type input "Chak 390JB"
type input "[PERSON_NAME]/ [PERSON_NAME]"
type input "[GEOGRAPHIC_DATA]"
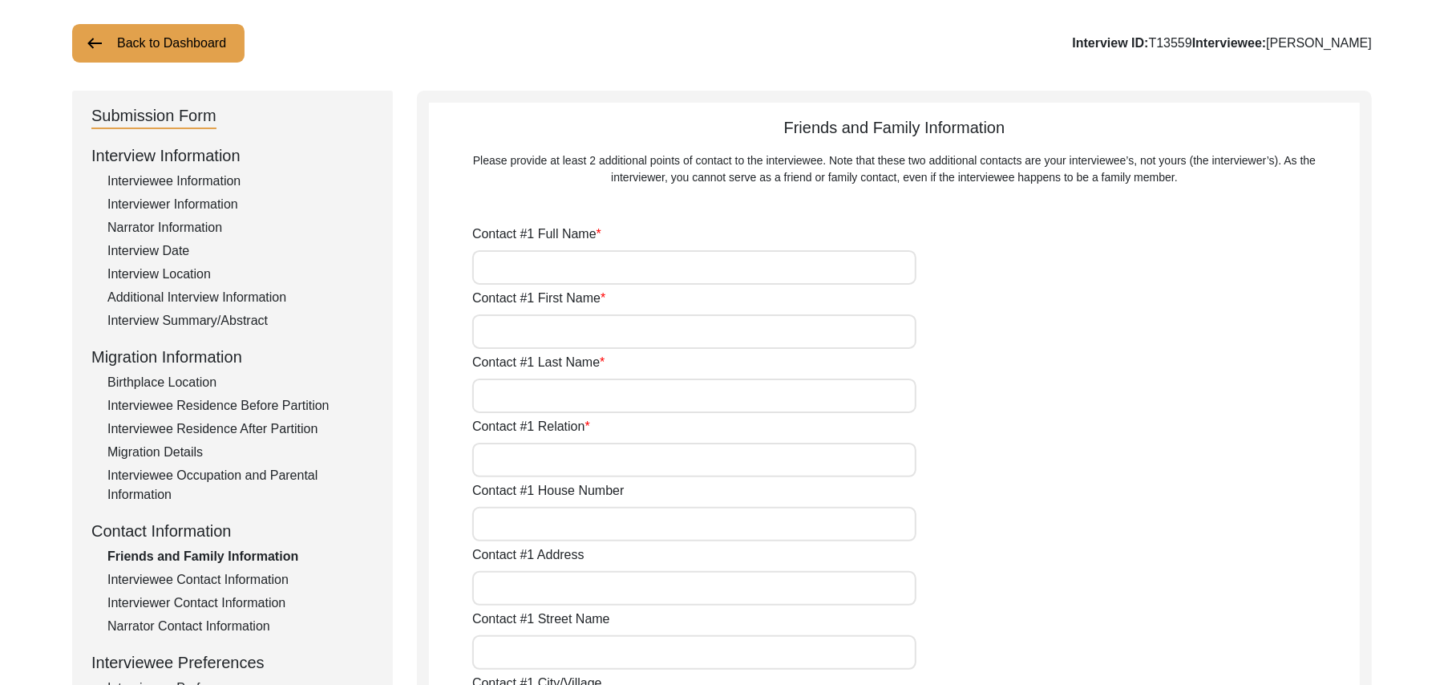
type input "36051"
type input "[GEOGRAPHIC_DATA]"
type input "Chak 390 JB Bajwara"
type input "0349-8181159"
type input "N/A"
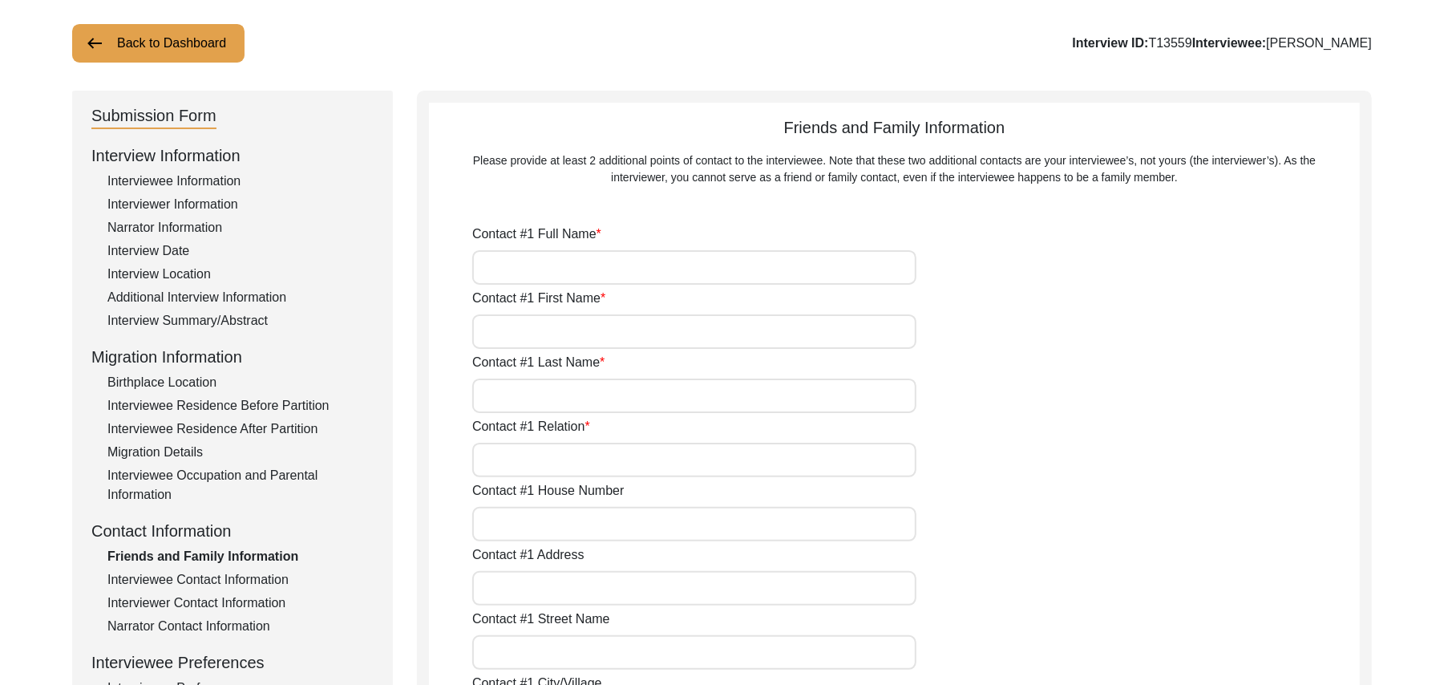
type input "N/A"
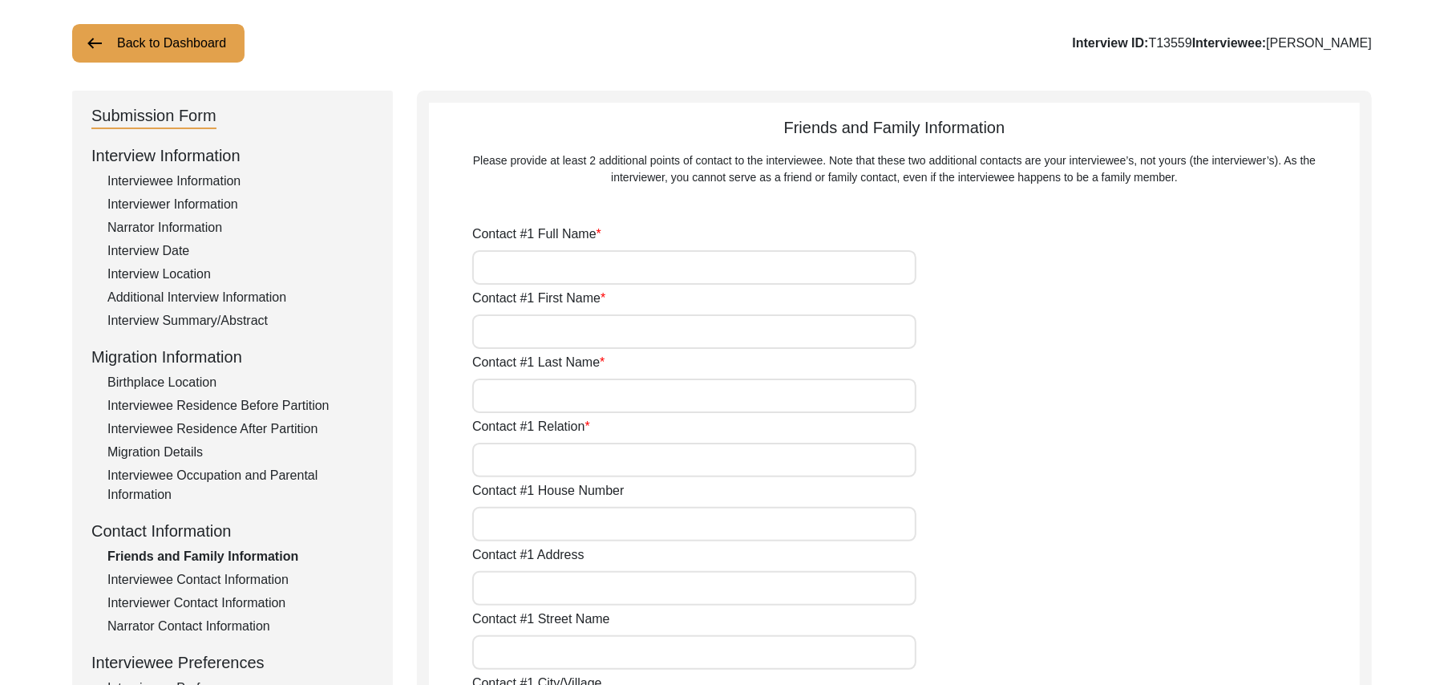
type input "[PERSON_NAME]"
type input "Zafar"
type input "Iqbal"
type input "Son"
type input "170"
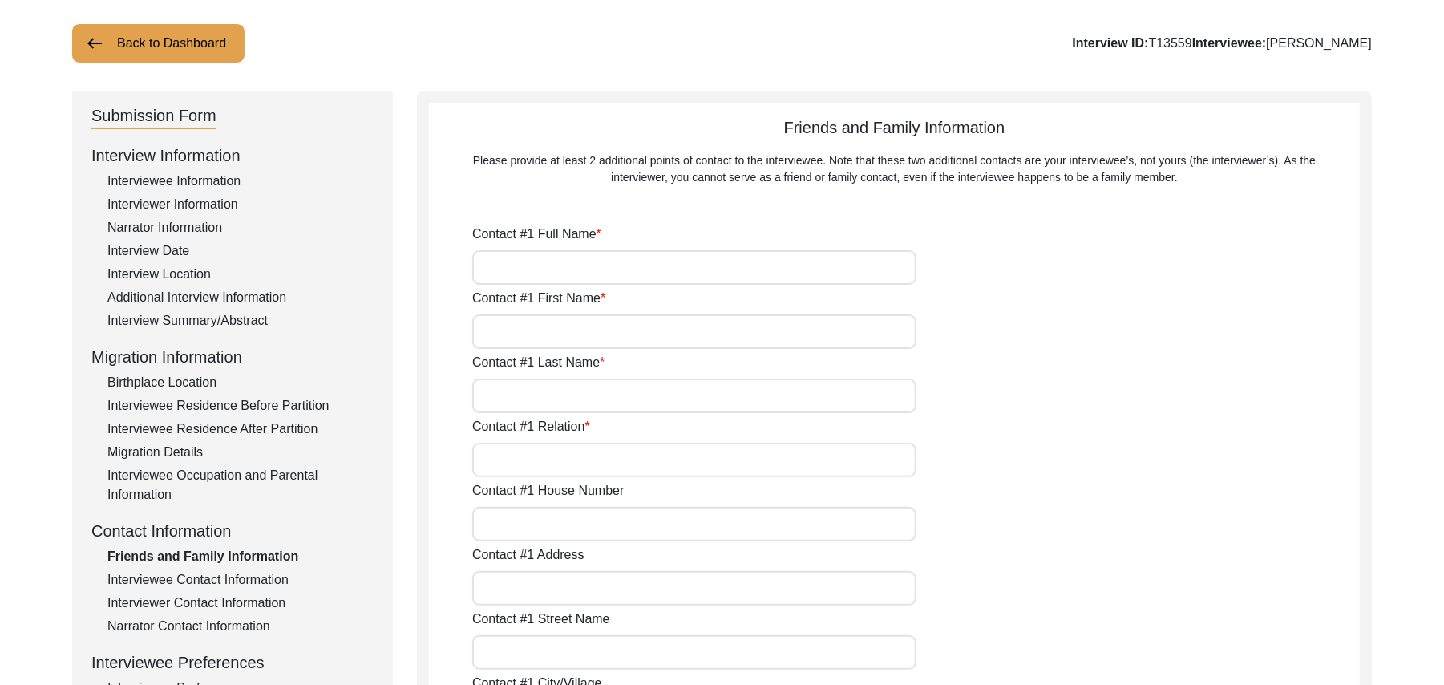
type input "Chak 390JB"
type input "N/A"
type input "Chak 390JB"
type input "[PERSON_NAME]/ [PERSON_NAME]"
type input "[GEOGRAPHIC_DATA]"
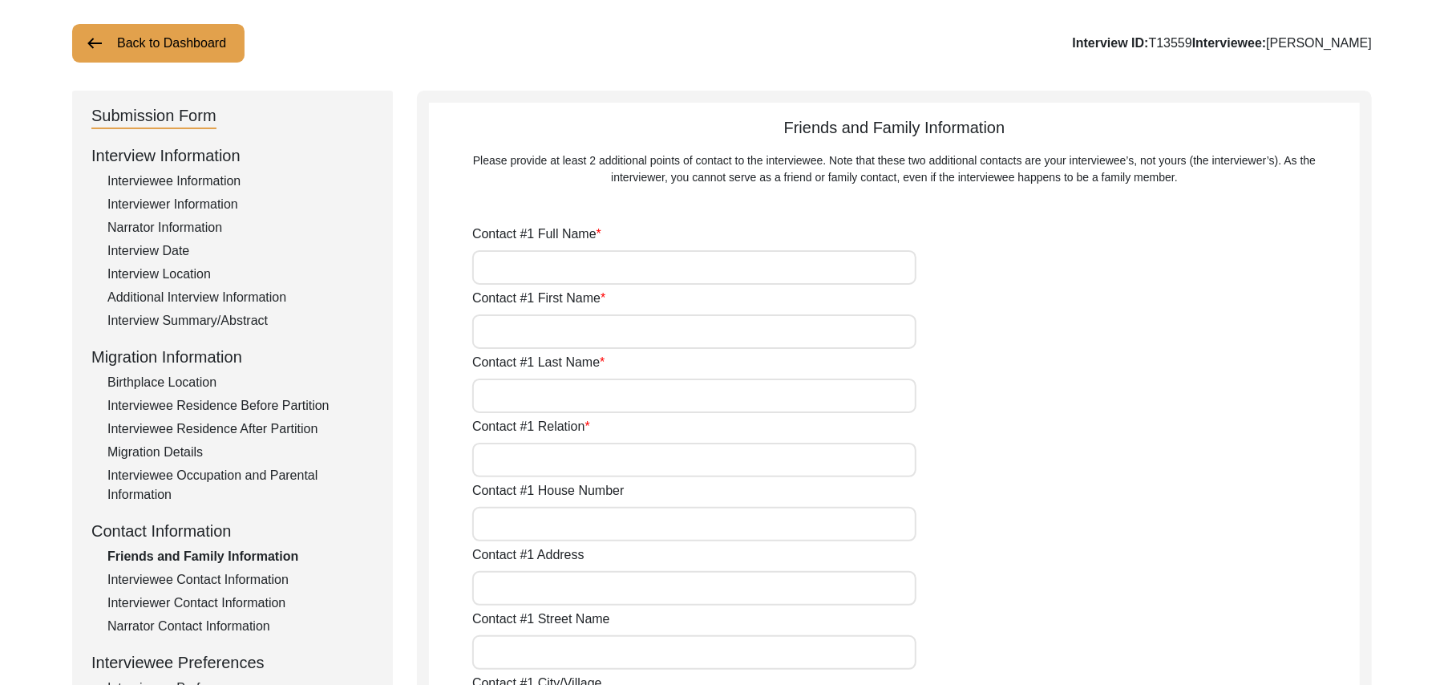
type input "36051"
type input "[GEOGRAPHIC_DATA]"
type input "Chak 390JB"
type input "0349-7747863"
type input "N/A"
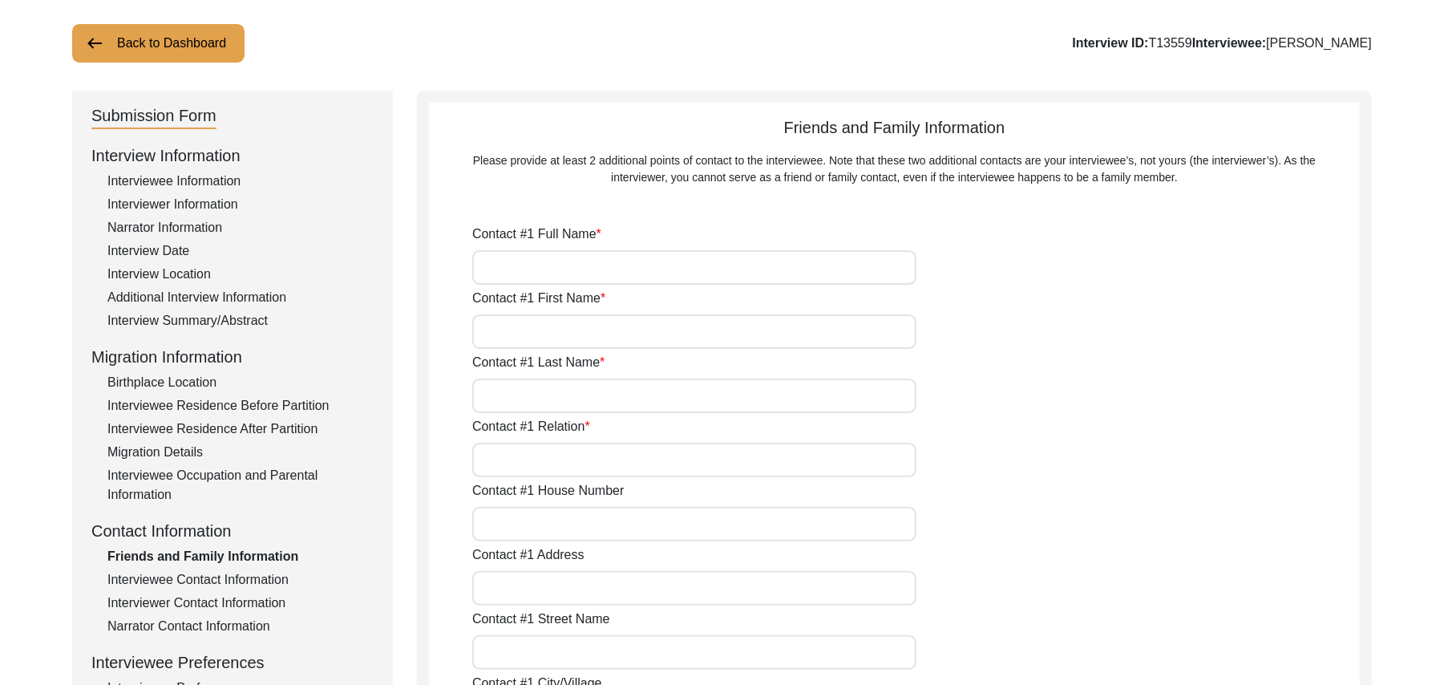
type input "N/A"
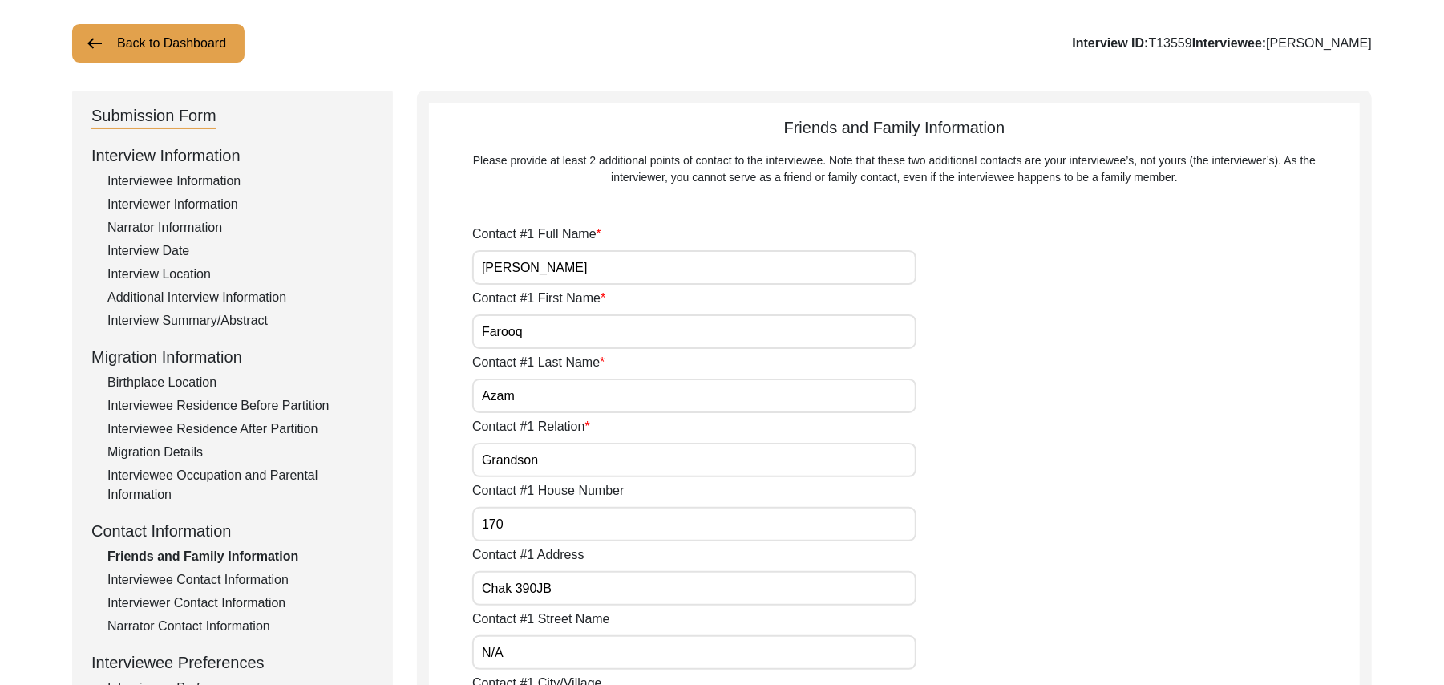
type input "N/A"
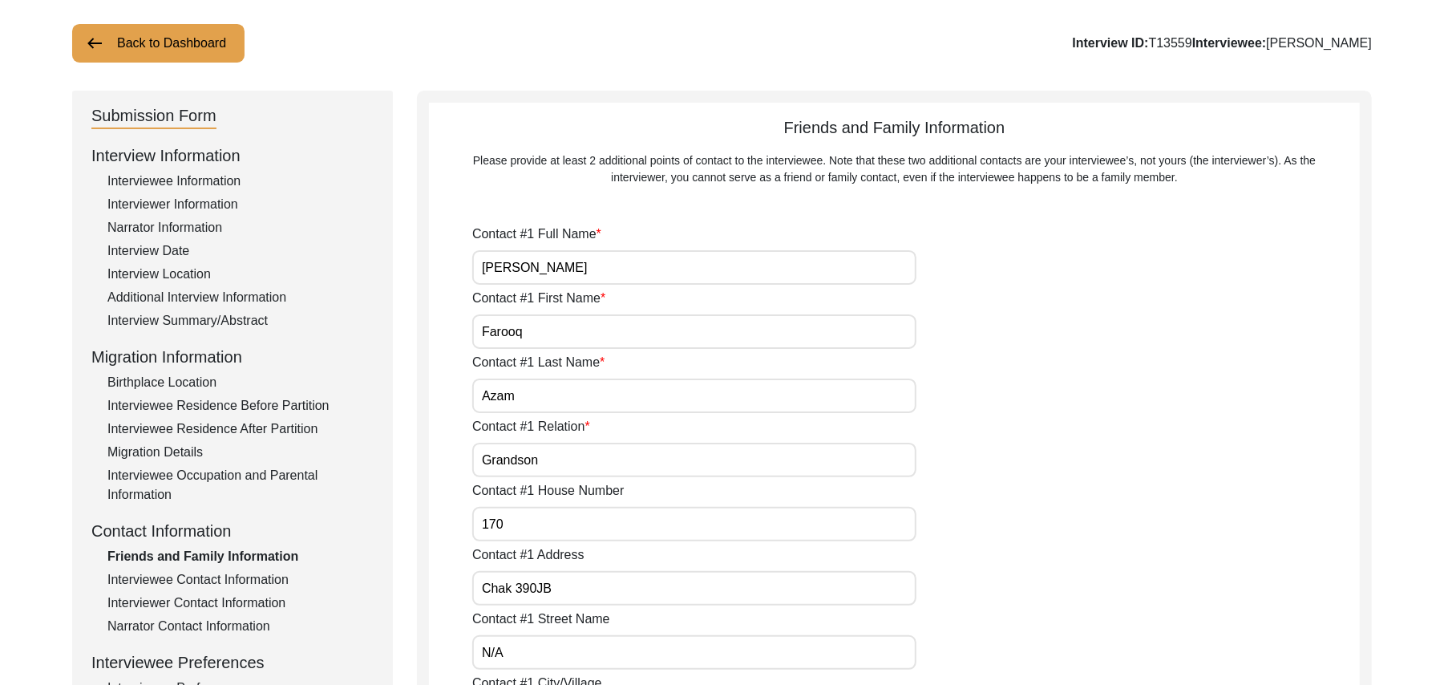
type input "N/A"
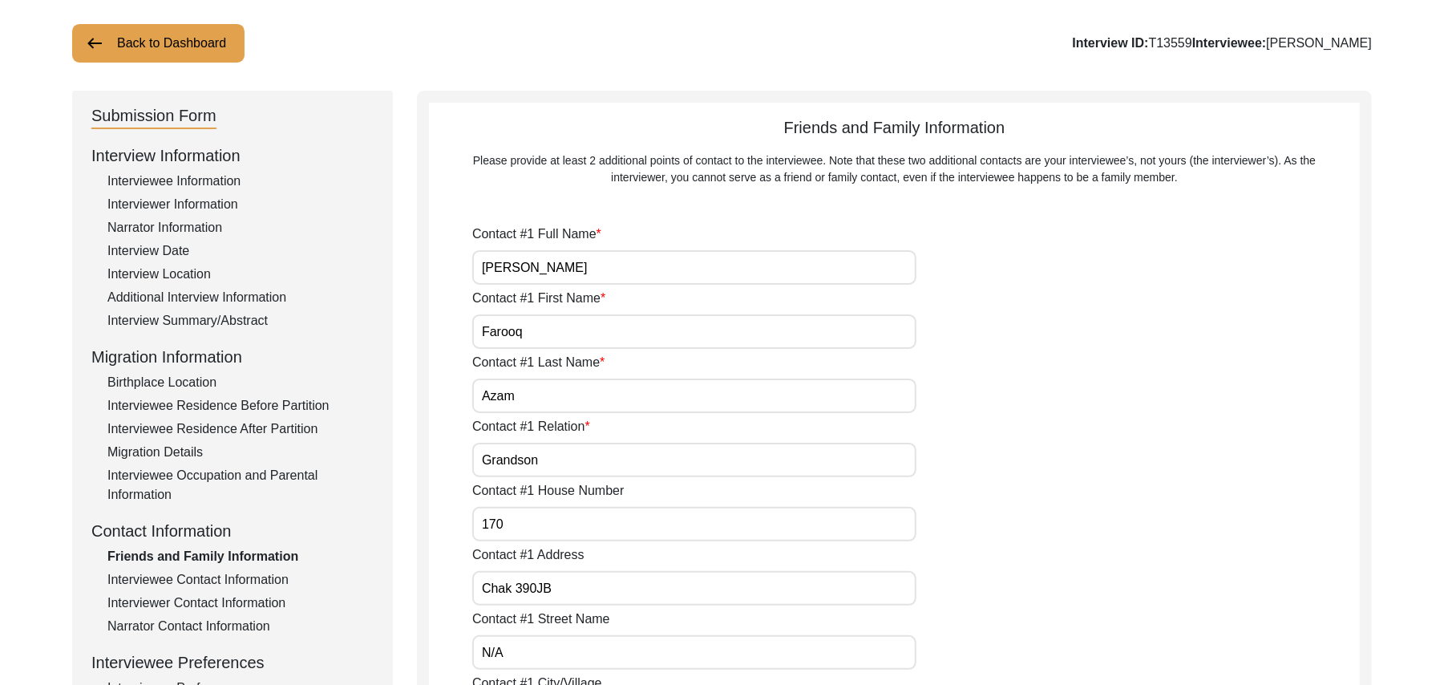
type input "N/A"
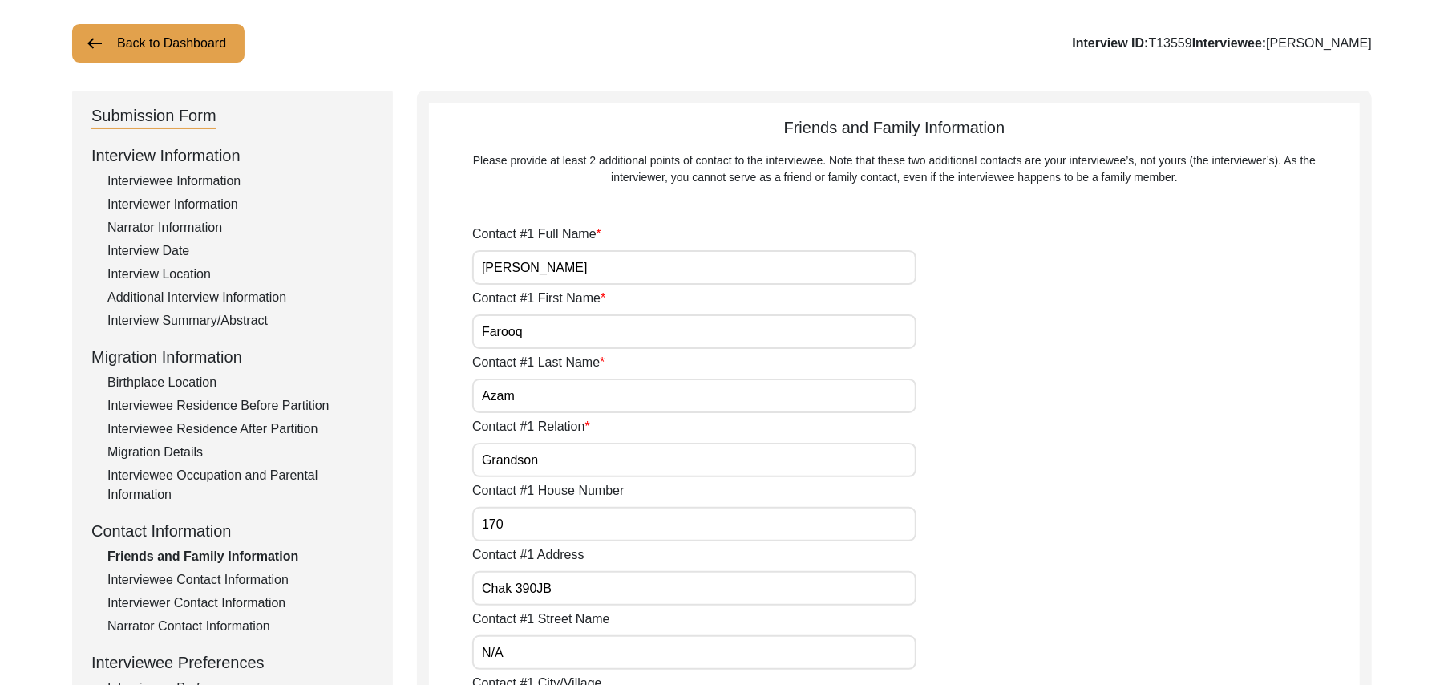
type input "N/A"
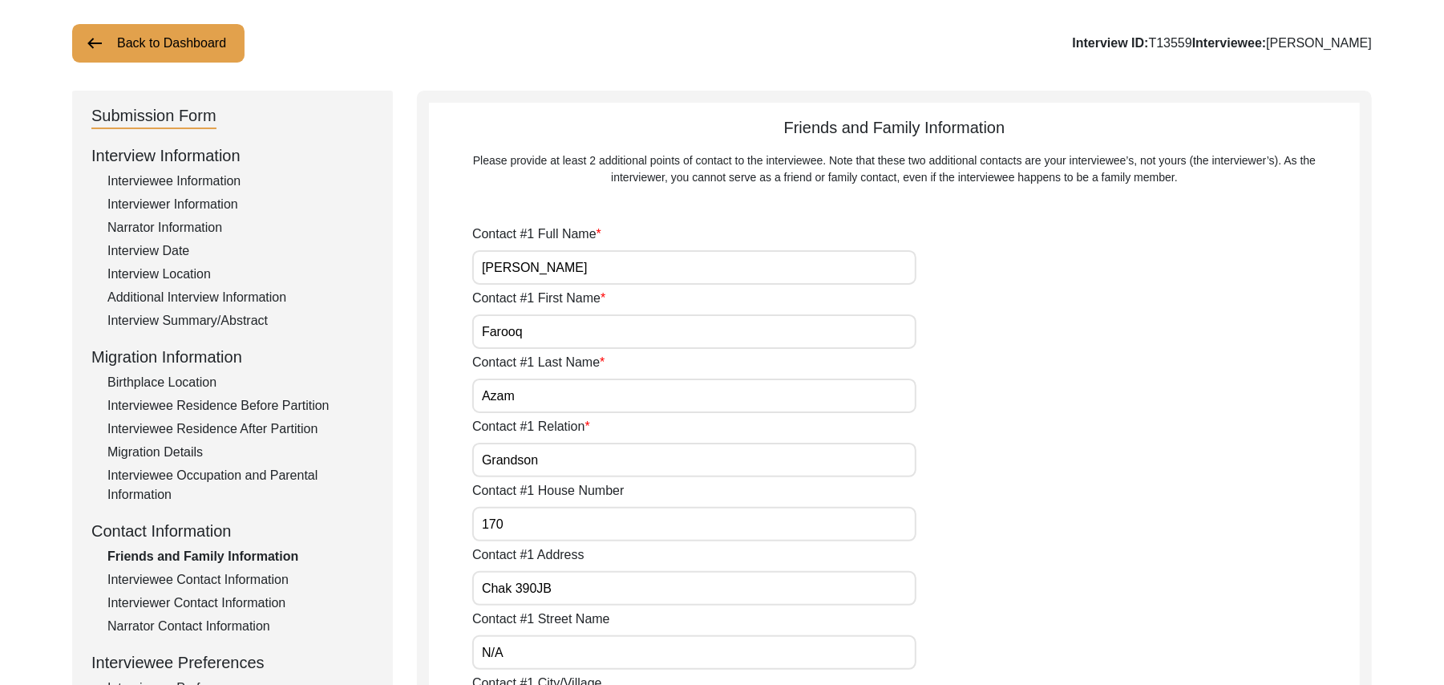
type input "N/A"
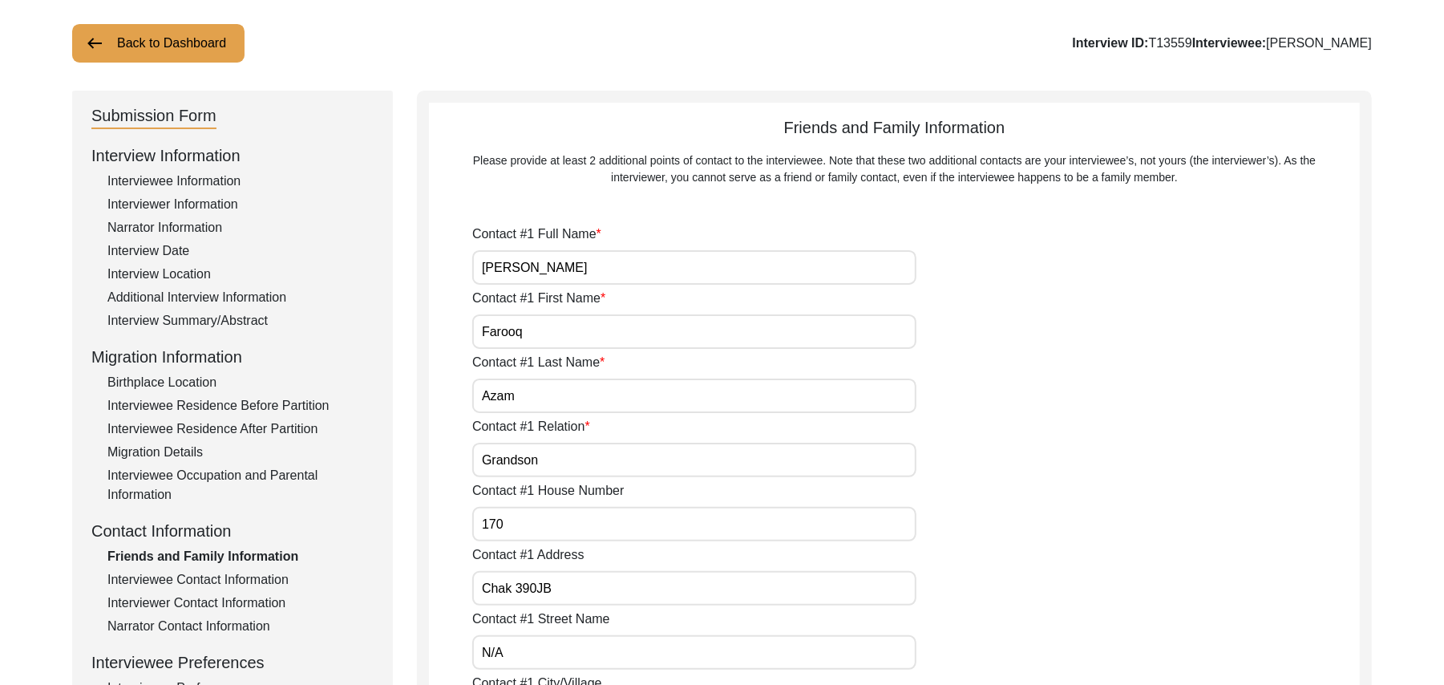
type input "N/A"
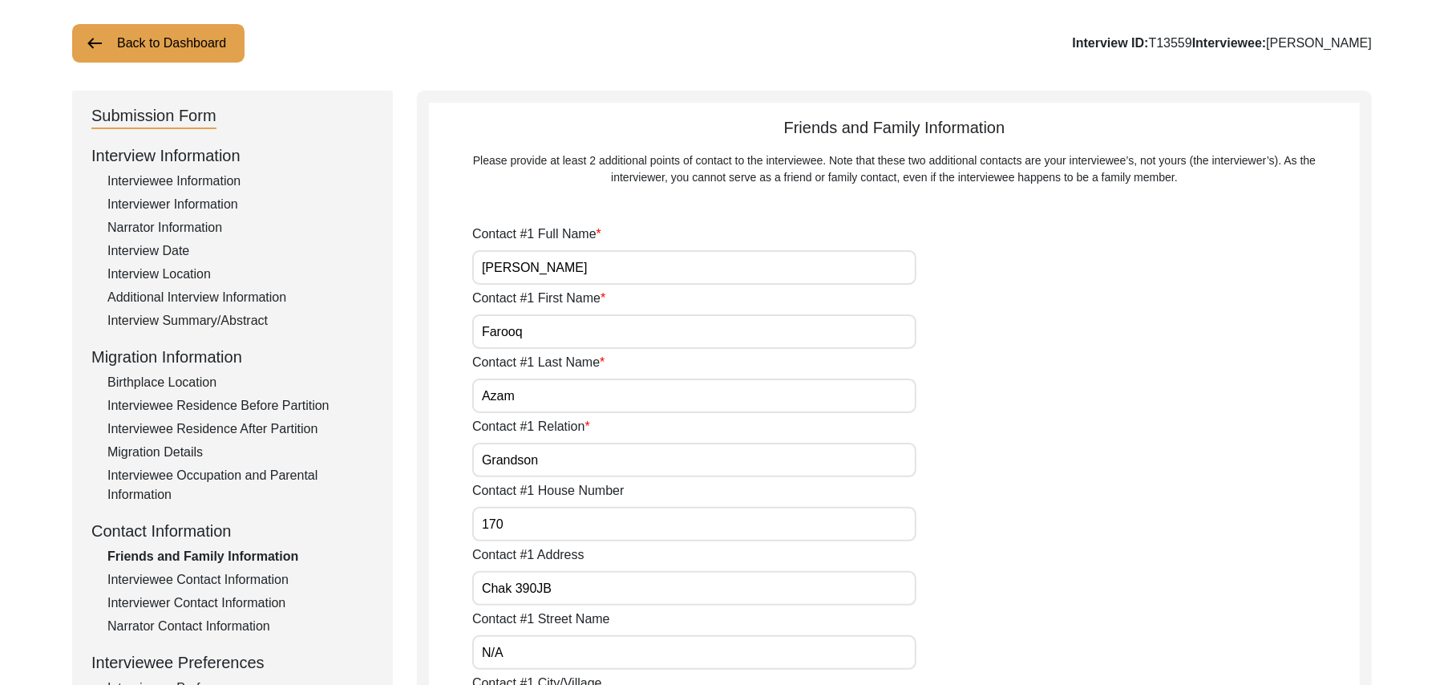
type input "N/A"
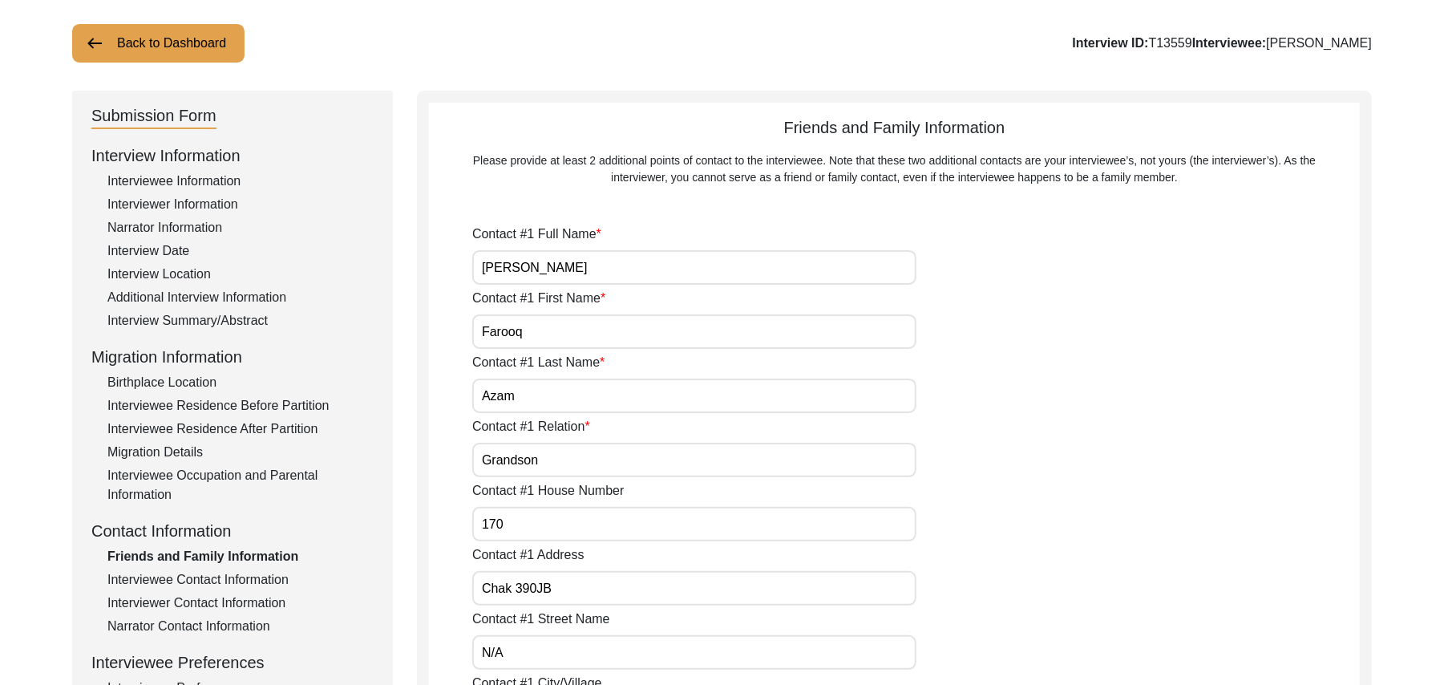
type input "N/A"
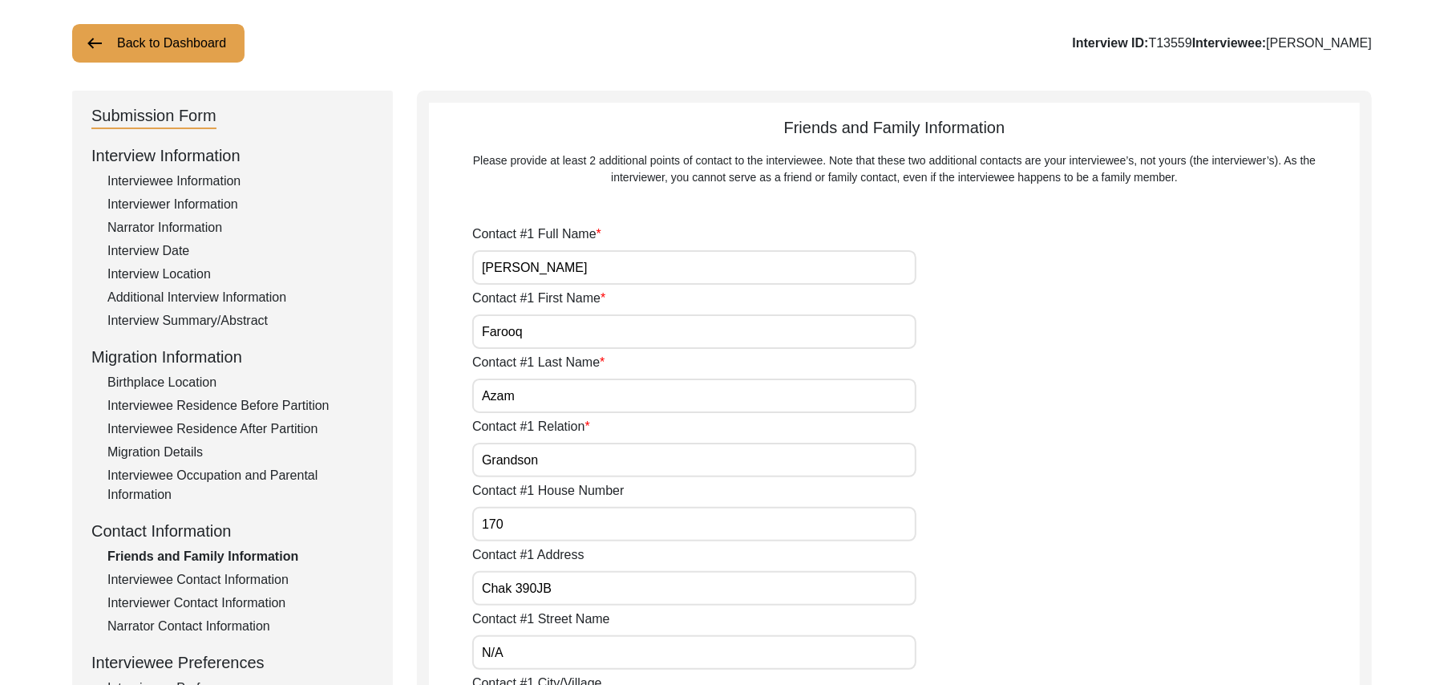
type input "N/A"
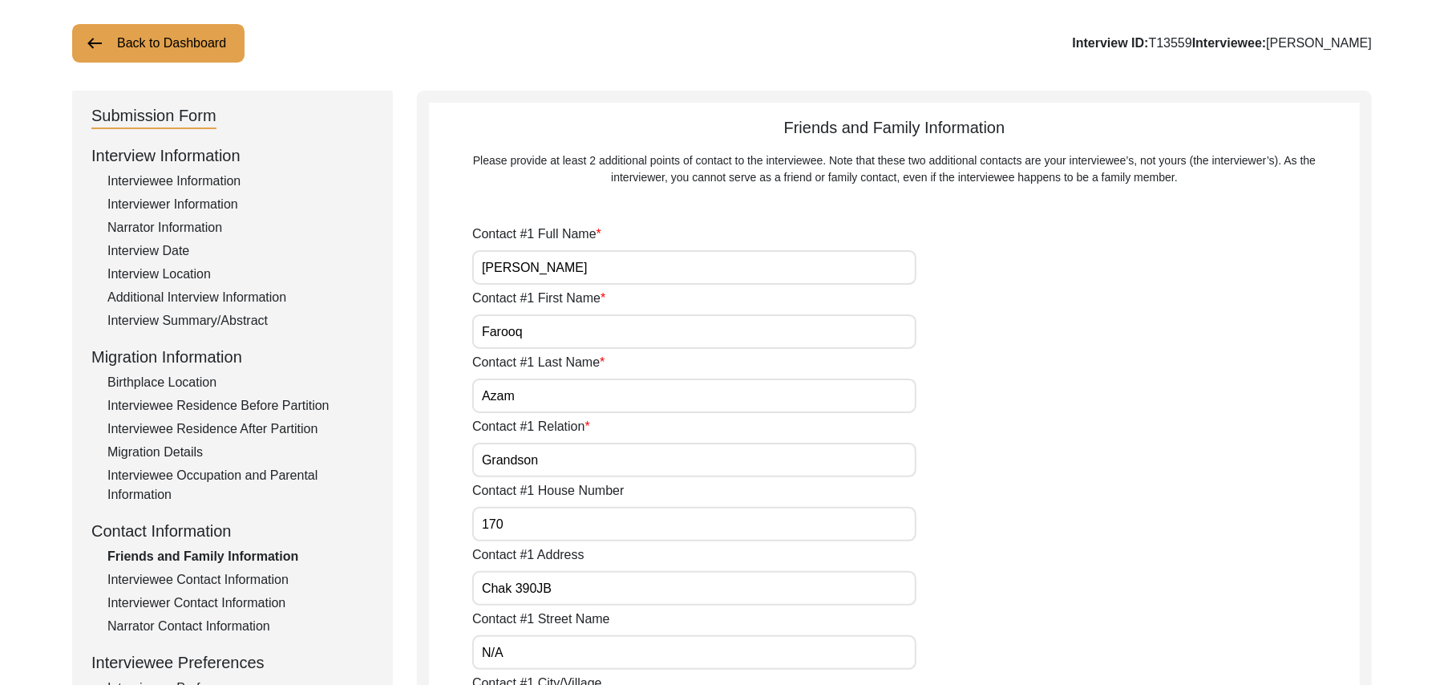
type input "N/A"
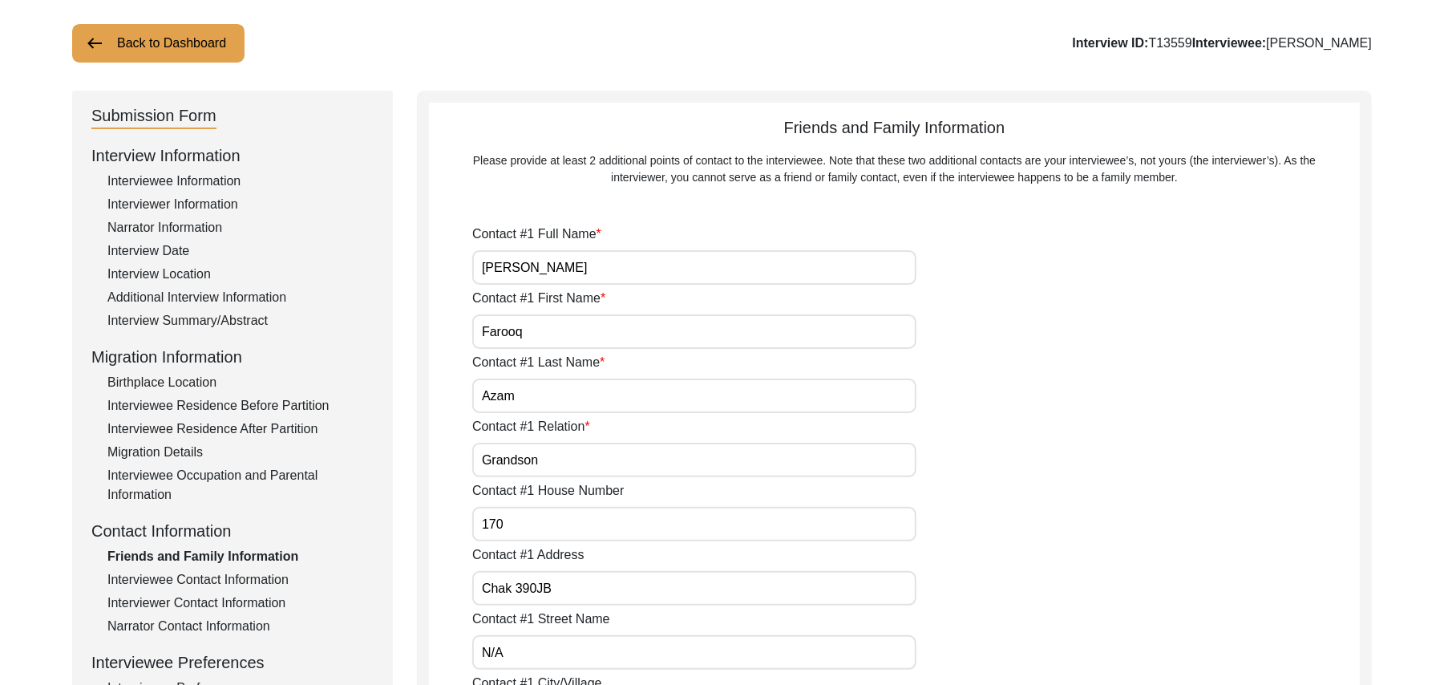
type input "N/A"
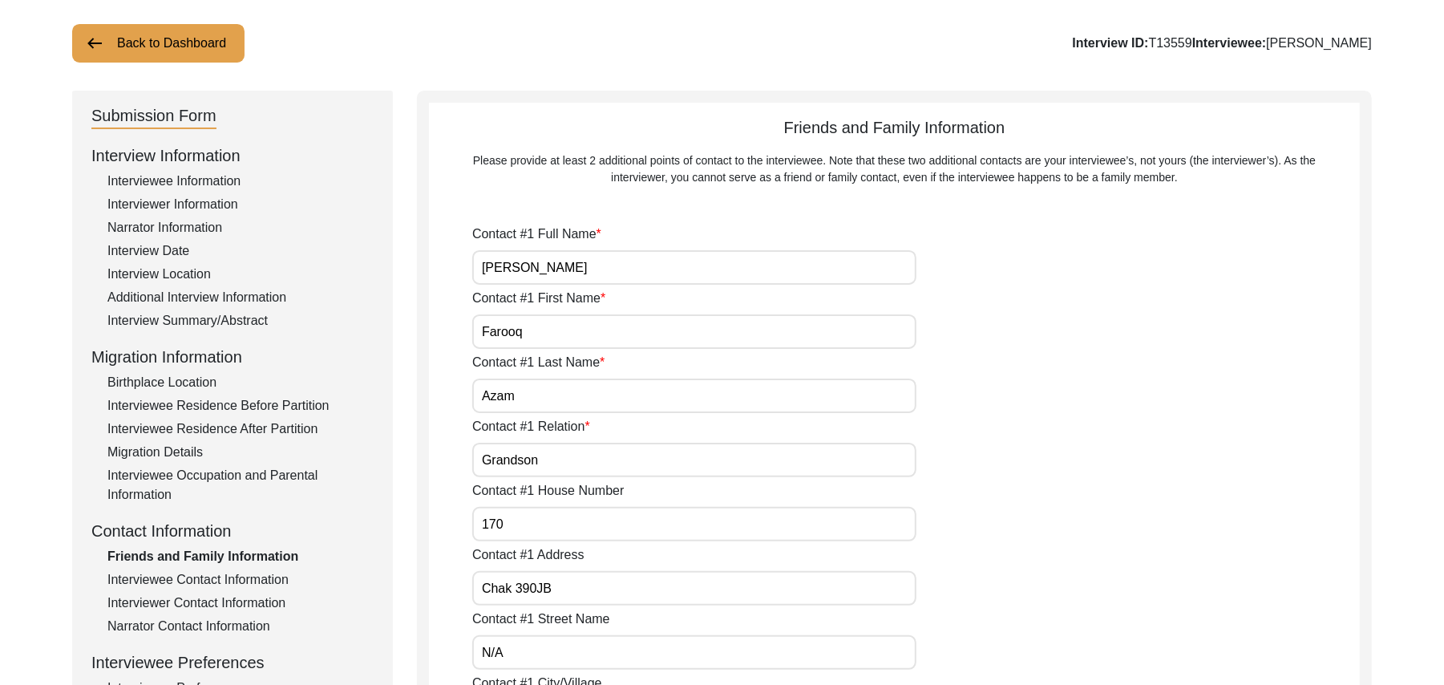
type input "N/A"
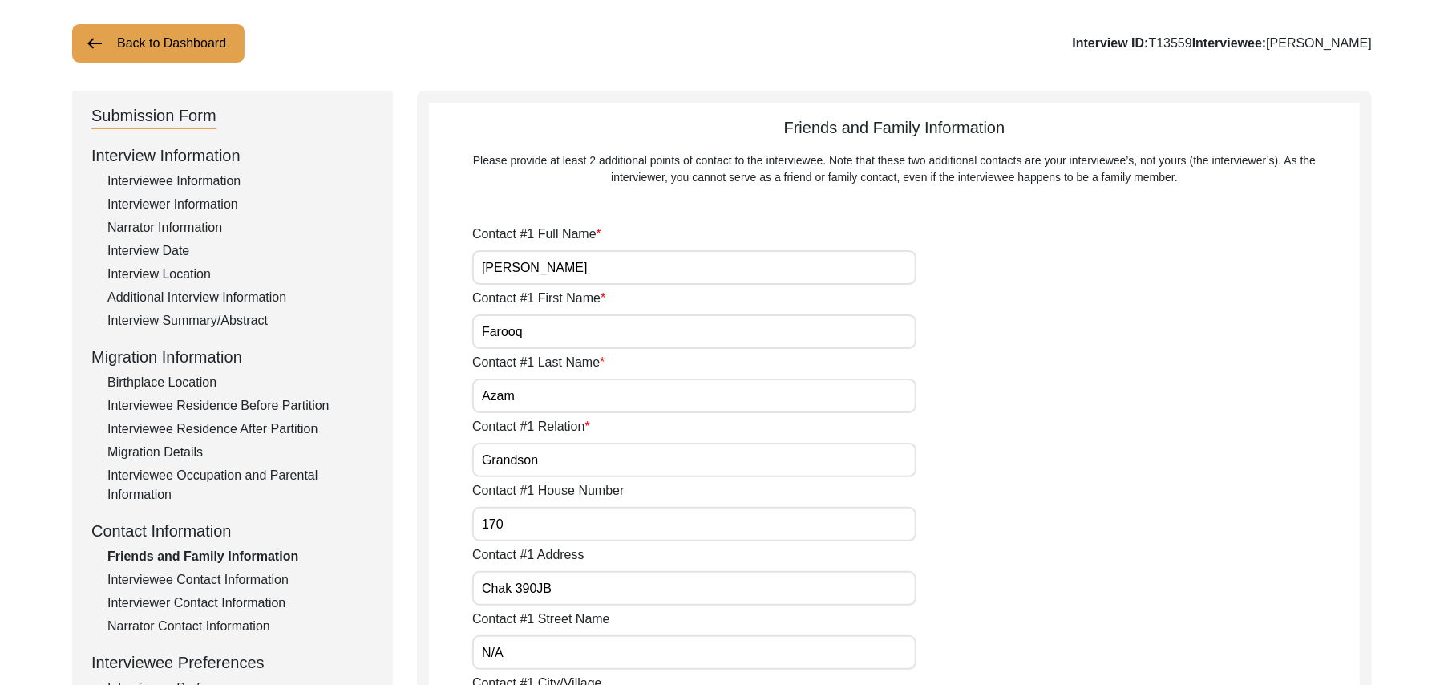
type input "N/A"
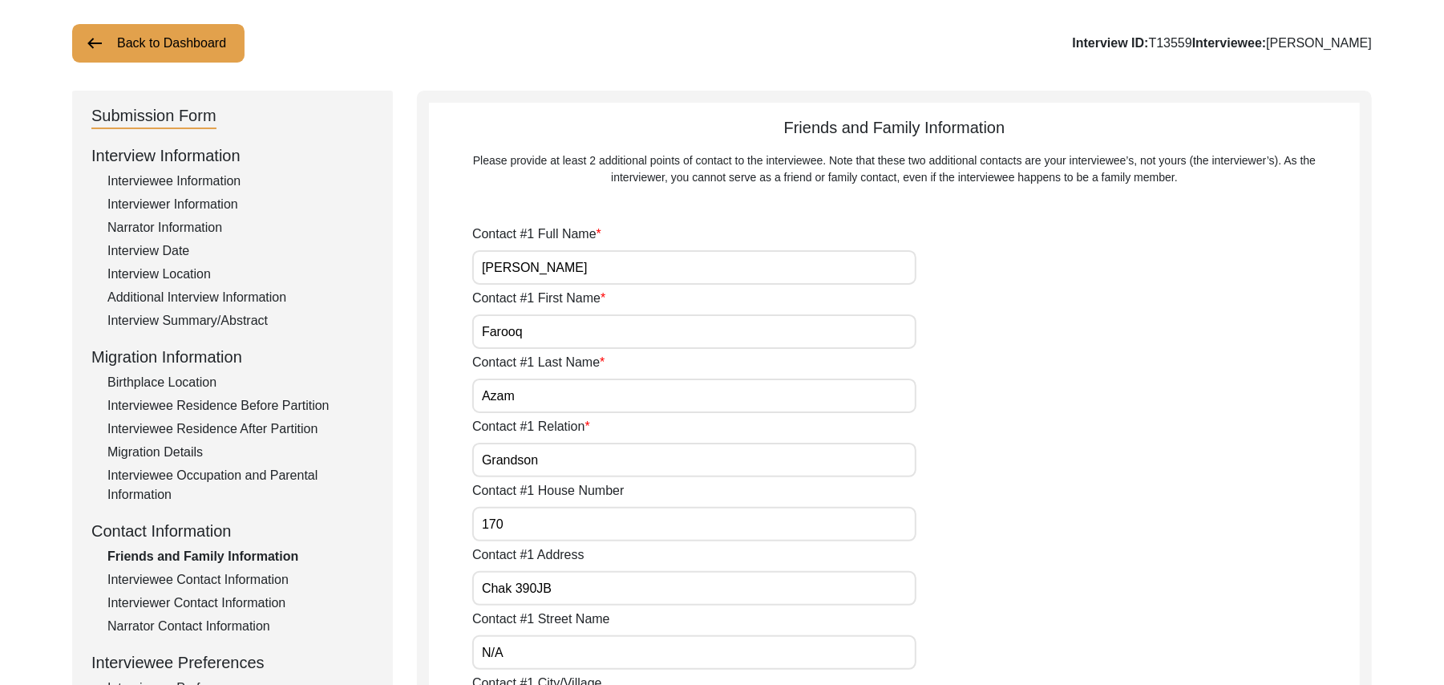
type input "N/A"
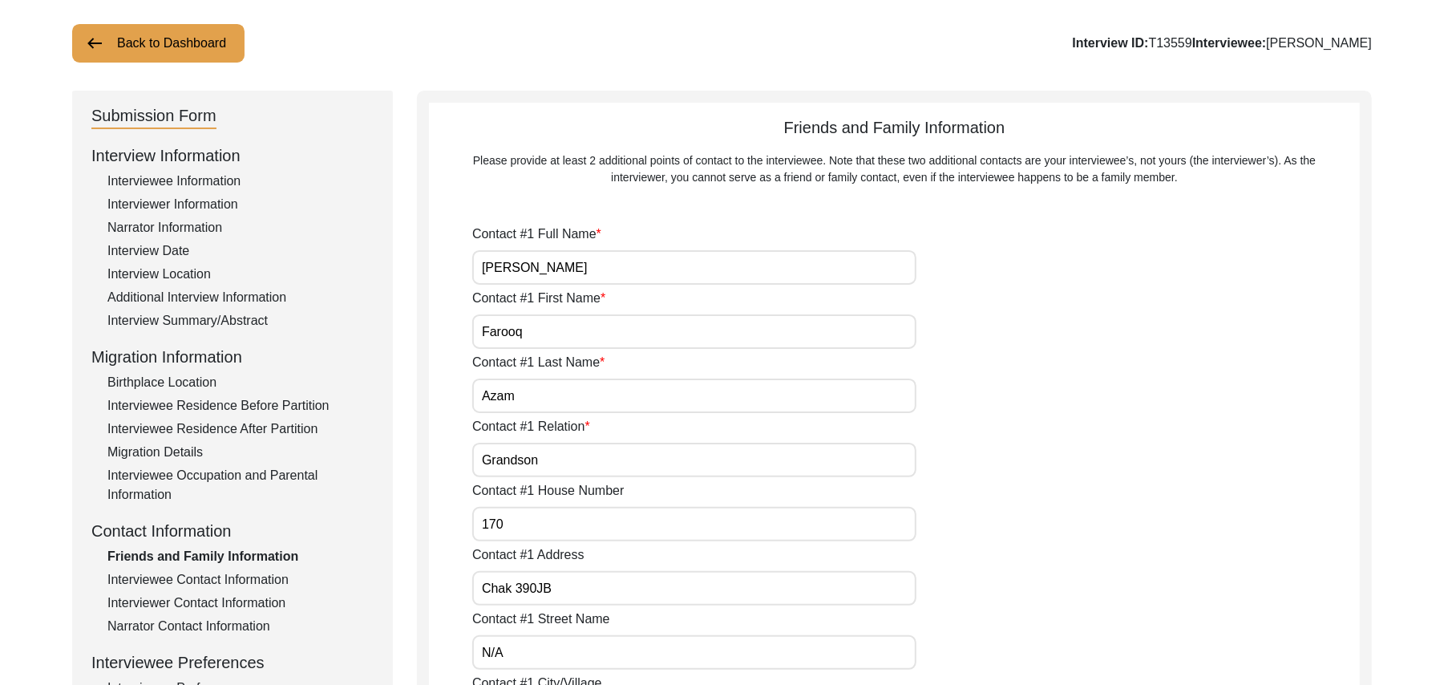
type input "N/A"
